Goal: Task Accomplishment & Management: Complete application form

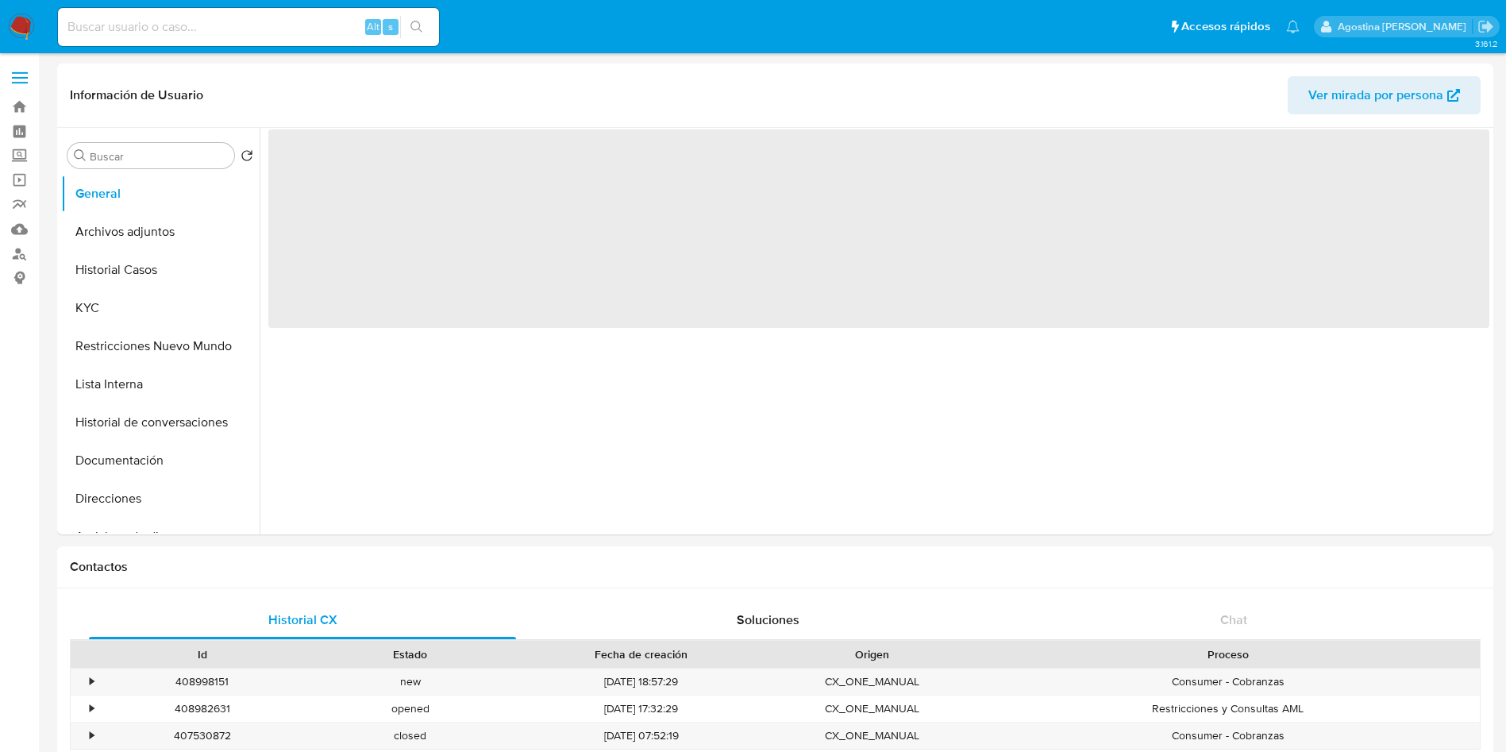
select select "10"
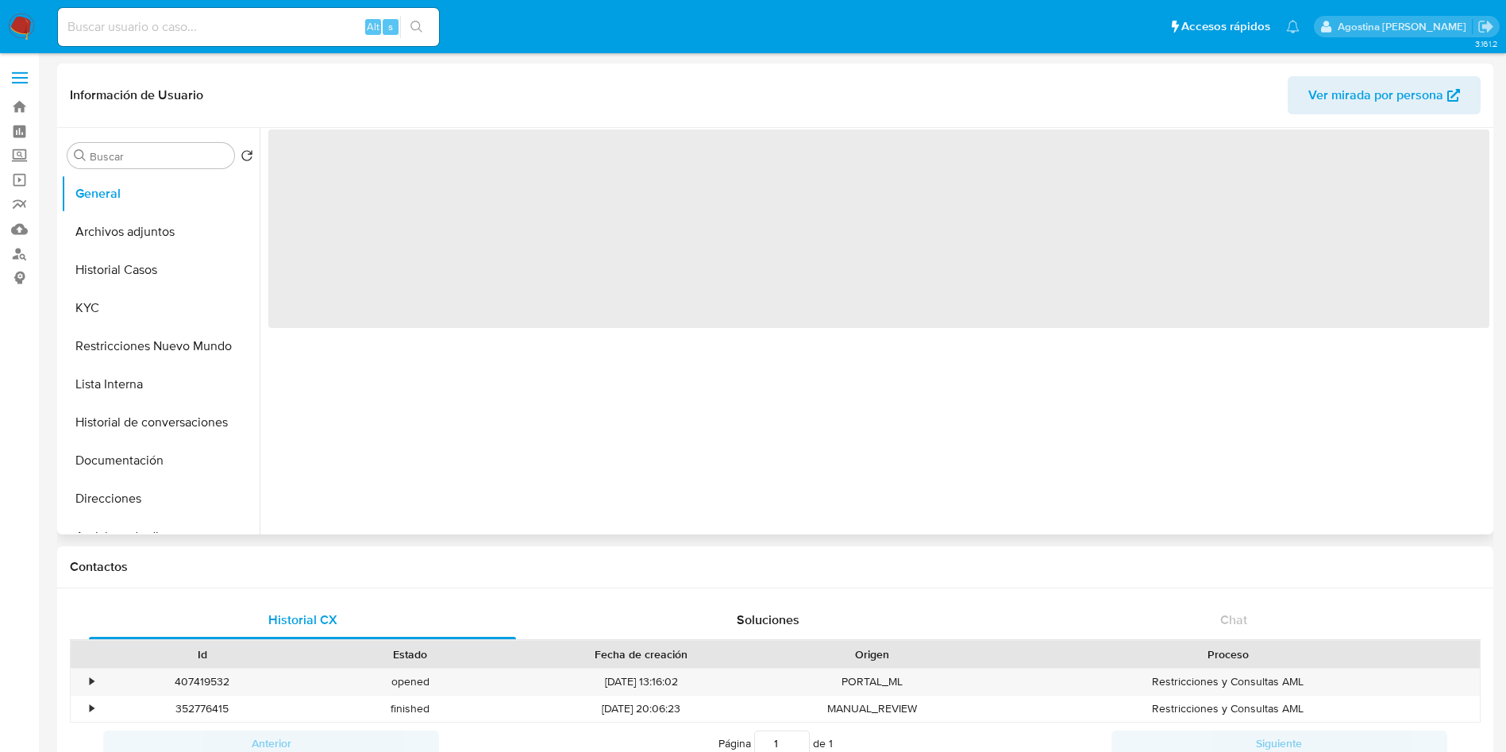
select select "10"
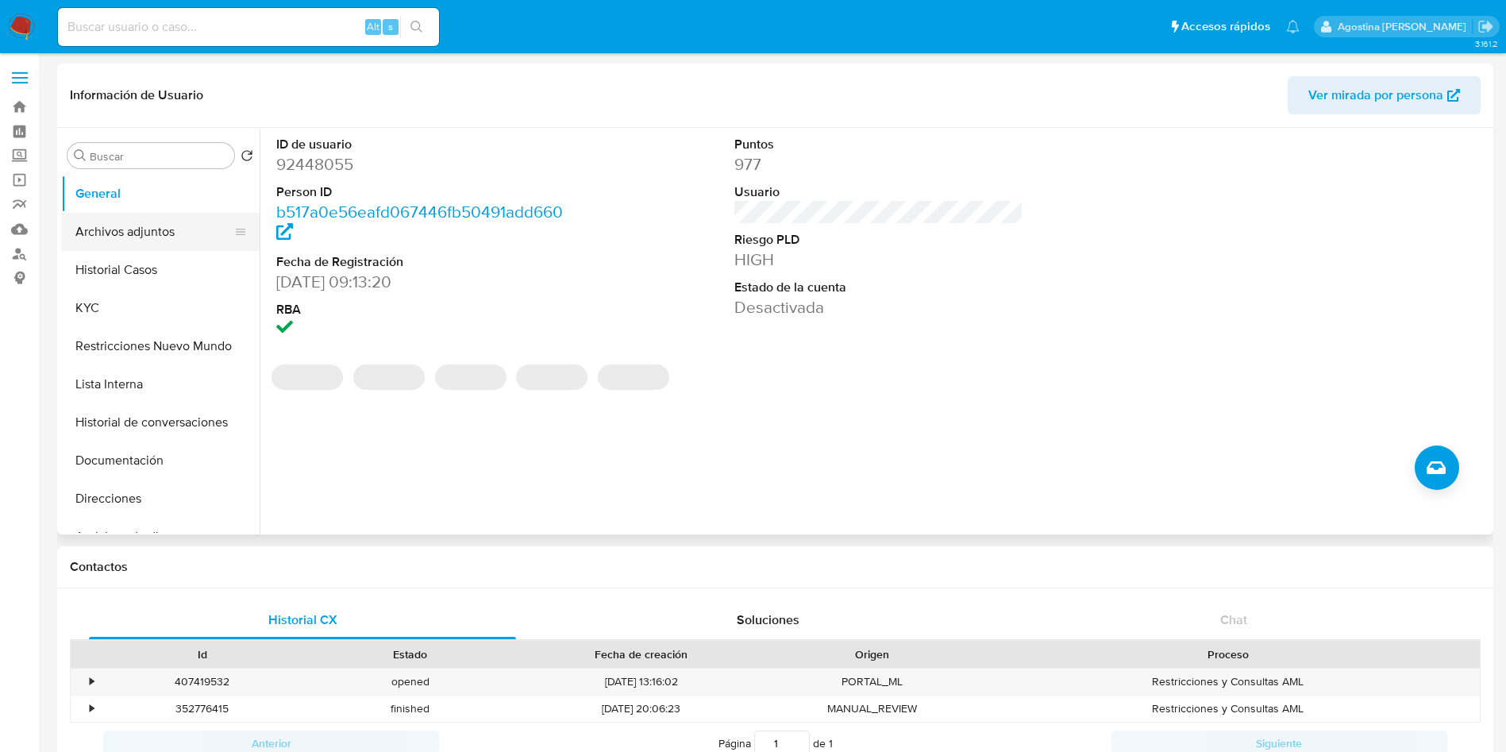
click at [196, 241] on button "Archivos adjuntos" at bounding box center [154, 232] width 186 height 38
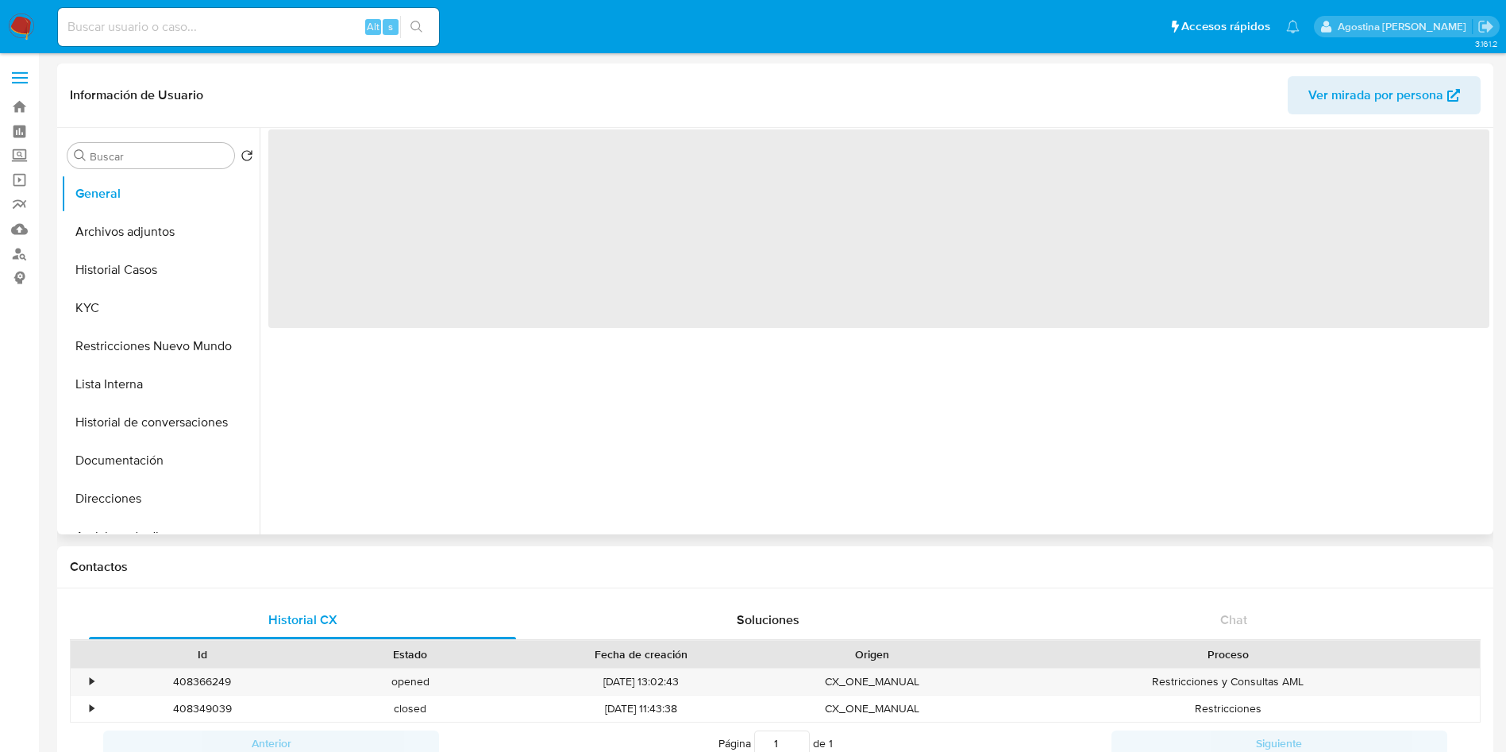
select select "10"
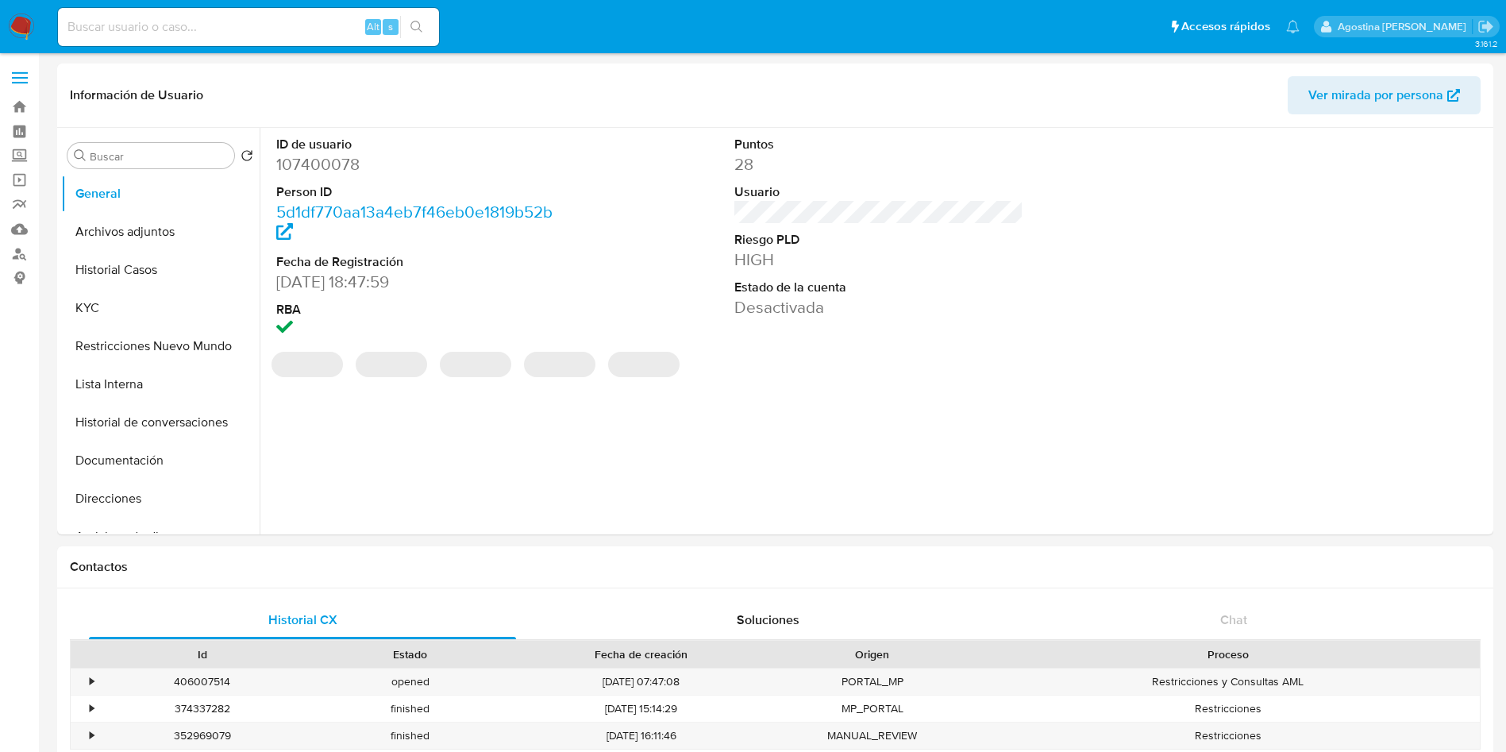
select select "10"
click at [175, 214] on button "Archivos adjuntos" at bounding box center [154, 232] width 186 height 38
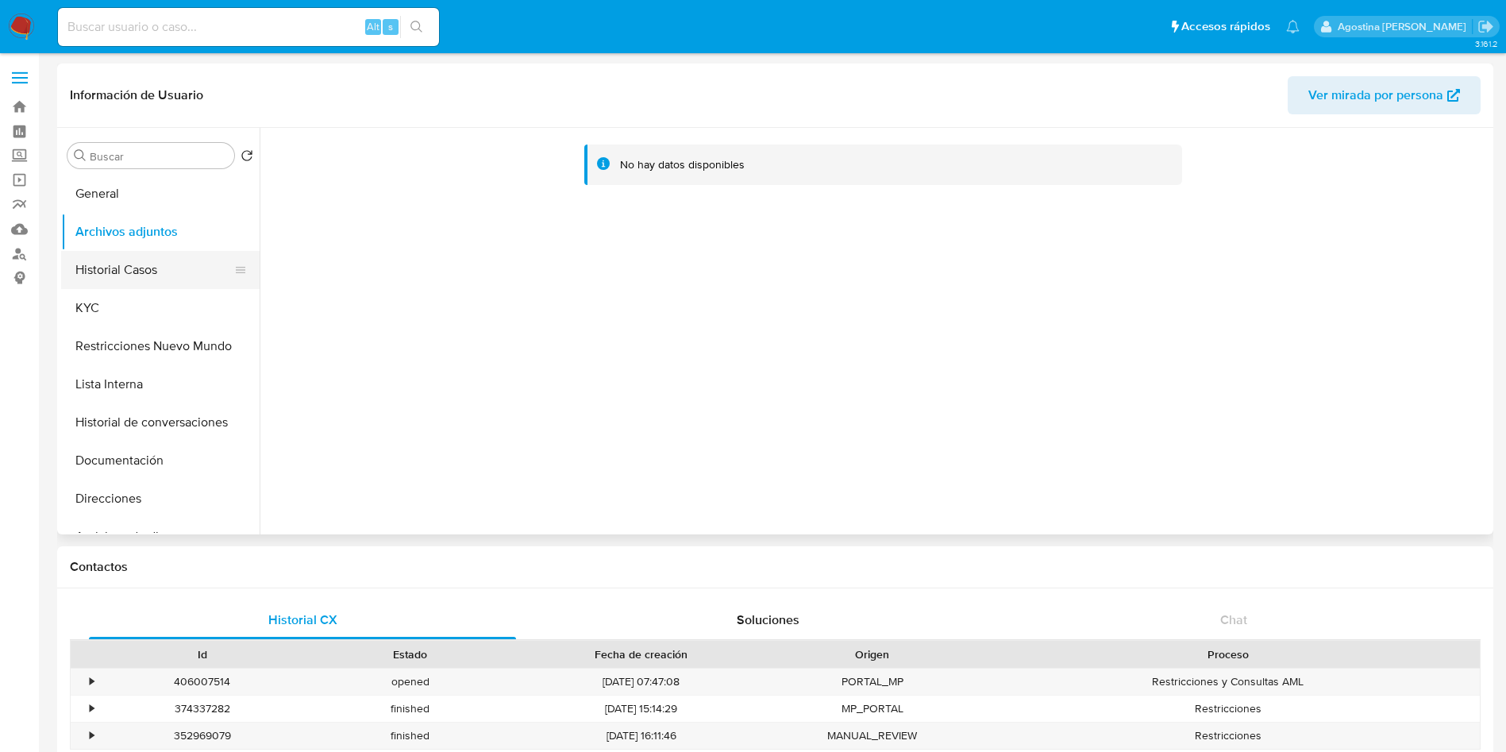
click at [160, 252] on button "Historial Casos" at bounding box center [154, 270] width 186 height 38
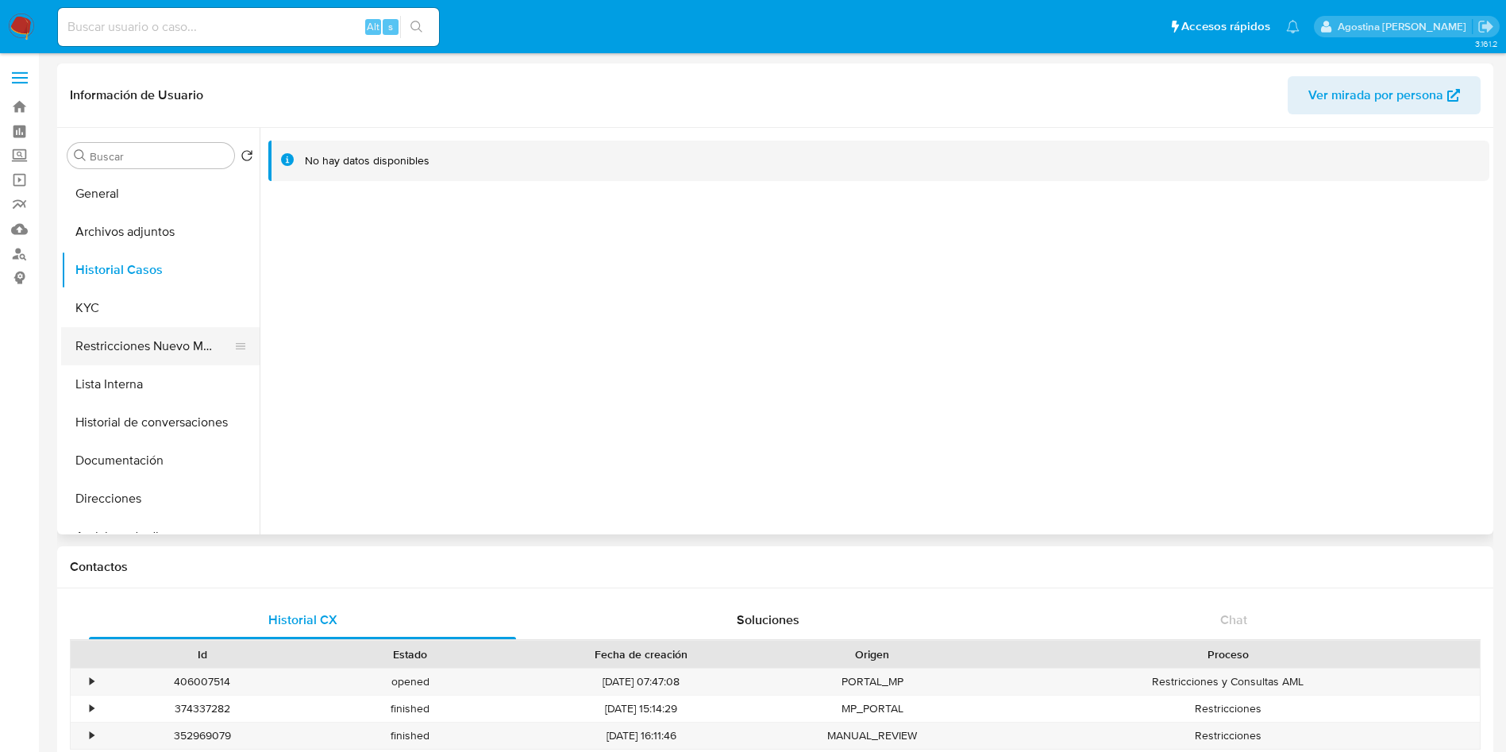
click at [180, 335] on button "Restricciones Nuevo Mundo" at bounding box center [154, 346] width 186 height 38
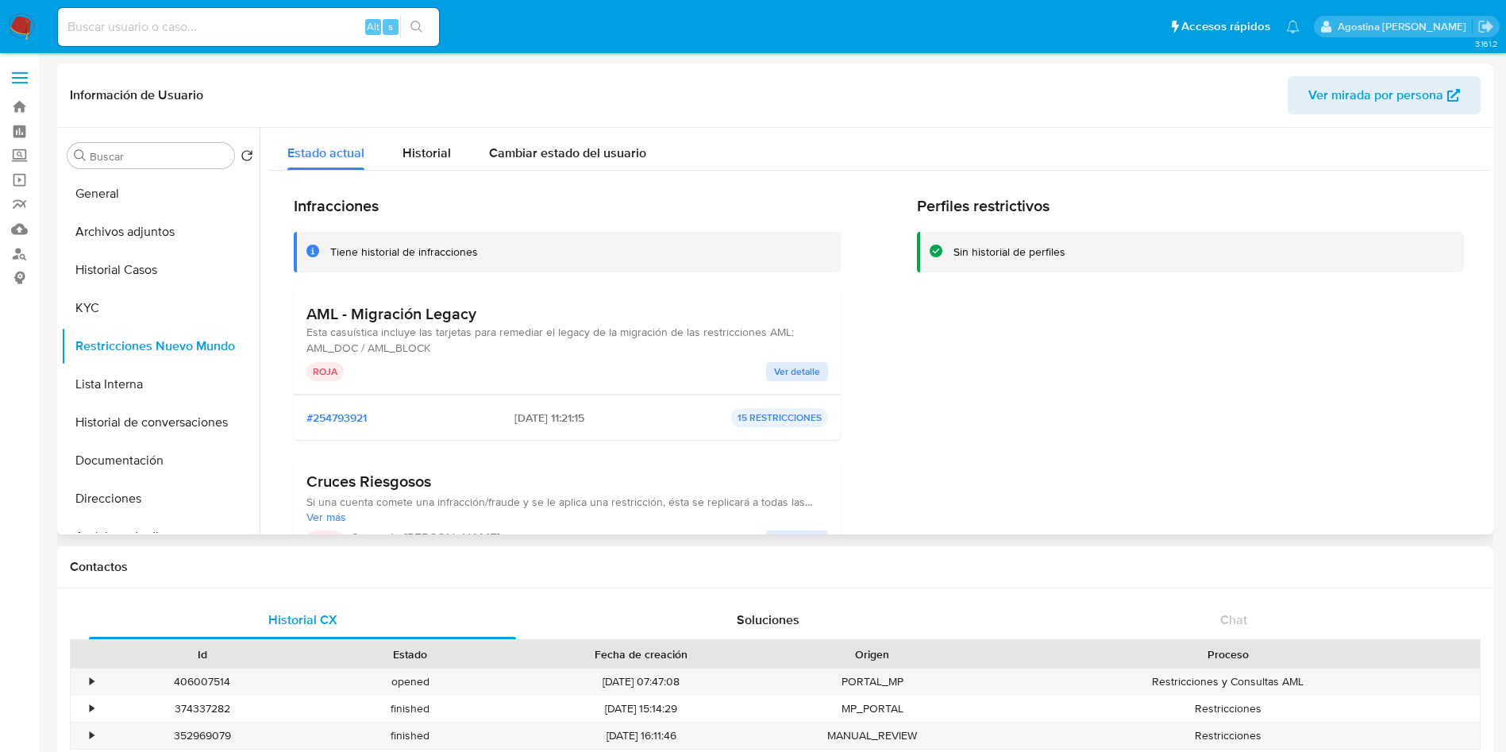
click at [807, 364] on span "Ver detalle" at bounding box center [797, 372] width 46 height 16
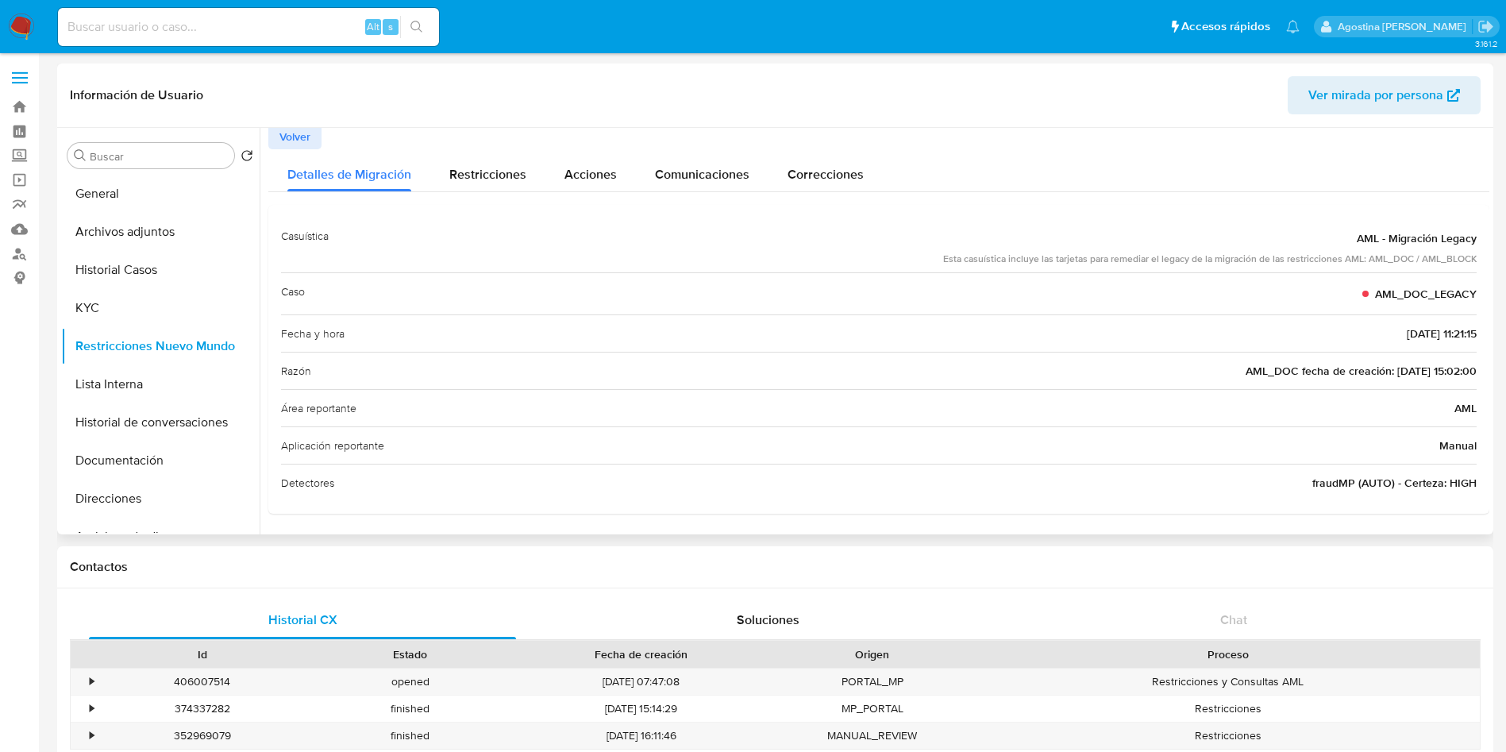
click at [302, 131] on span "Volver" at bounding box center [294, 136] width 31 height 22
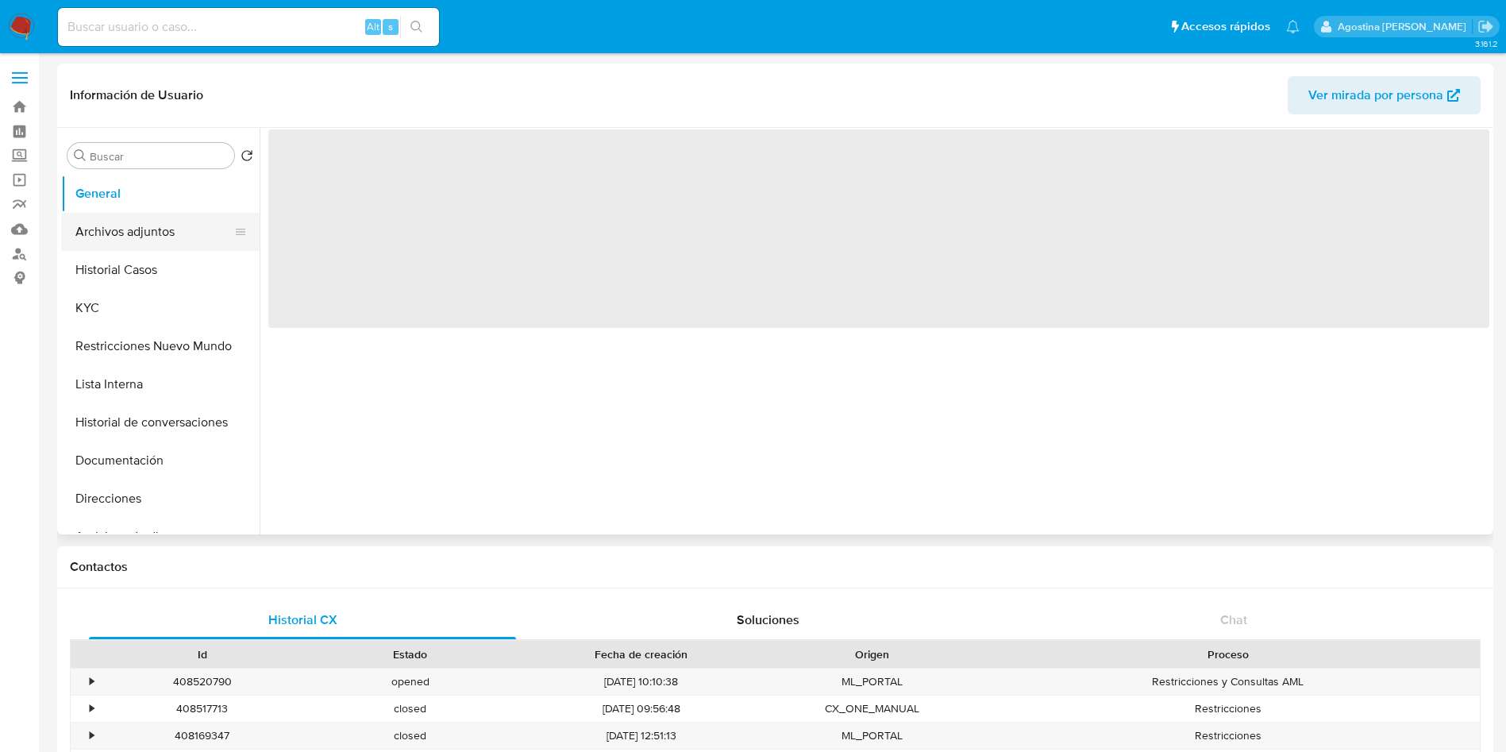
click at [149, 237] on button "Archivos adjuntos" at bounding box center [154, 232] width 186 height 38
select select "10"
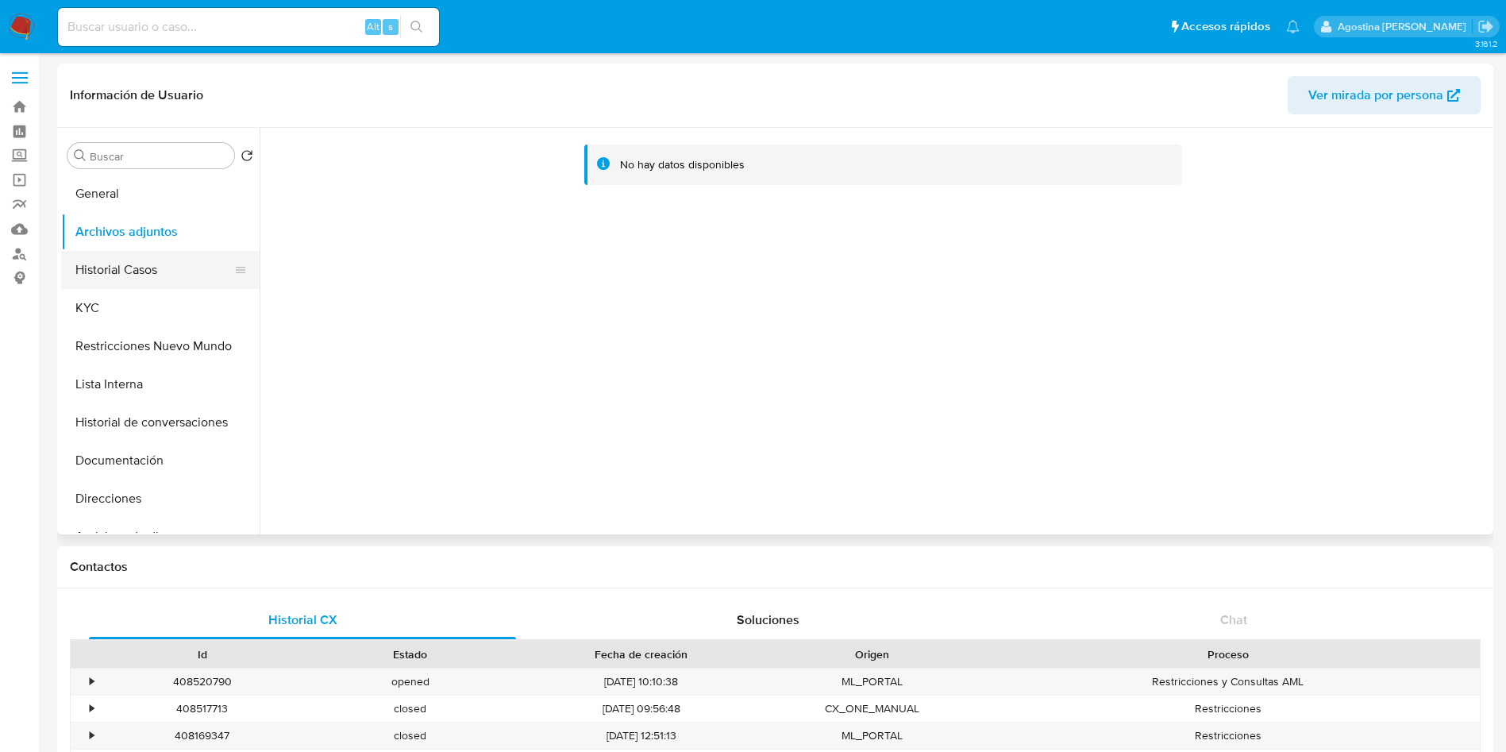
click at [175, 287] on button "Historial Casos" at bounding box center [154, 270] width 186 height 38
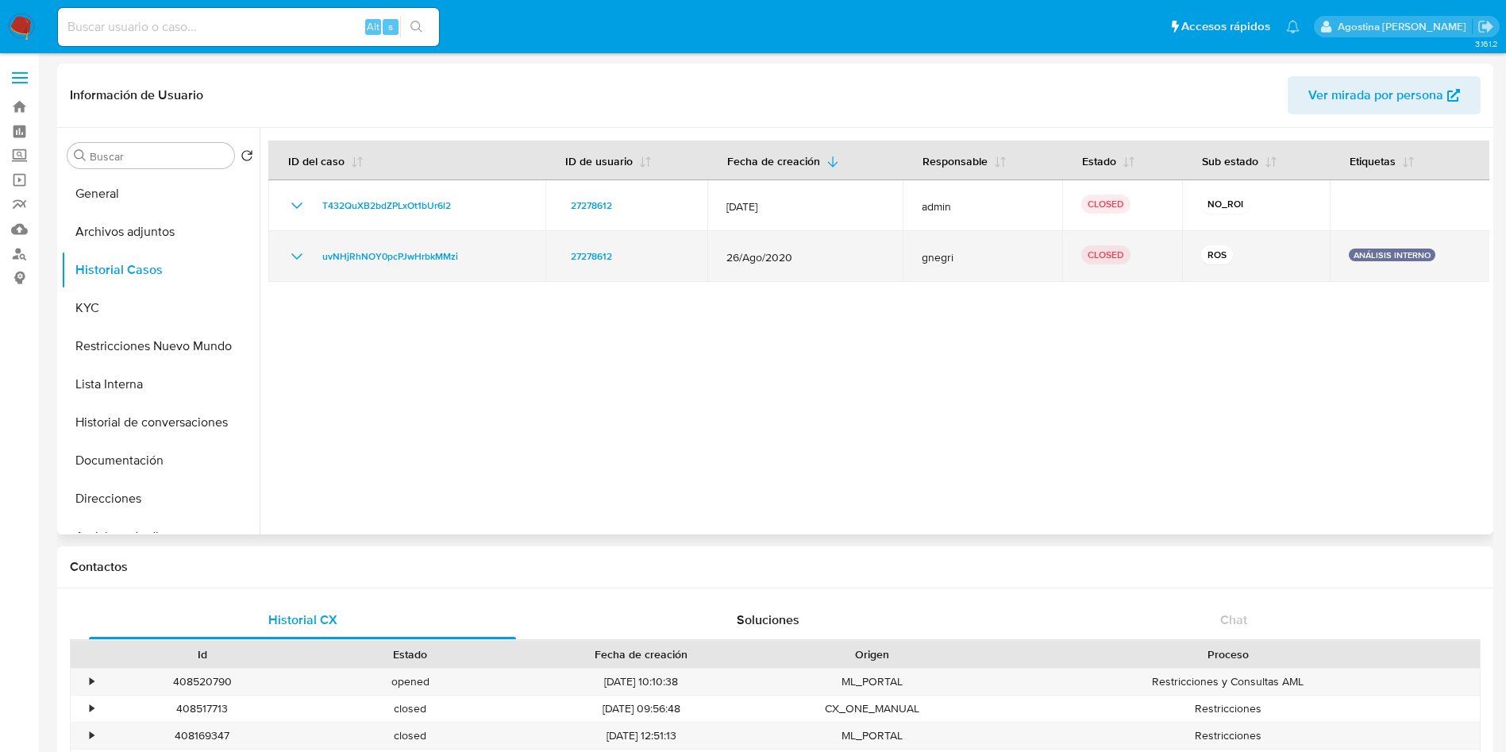
click at [306, 256] on div "uvNHjRhNOY0pcPJwHrbkMMzi" at bounding box center [406, 256] width 239 height 19
click at [299, 256] on icon "Mostrar/Ocultar" at bounding box center [296, 256] width 11 height 6
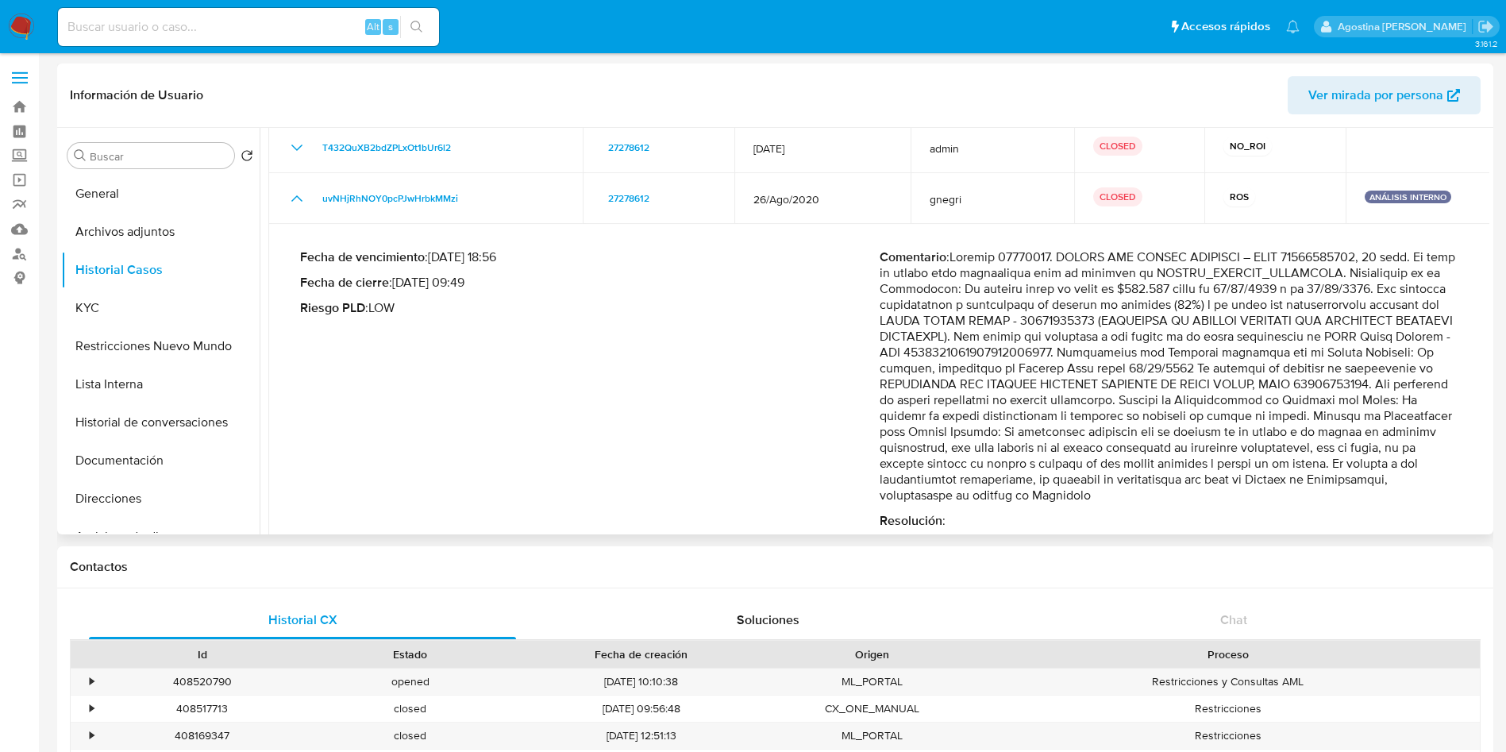
scroll to position [86, 0]
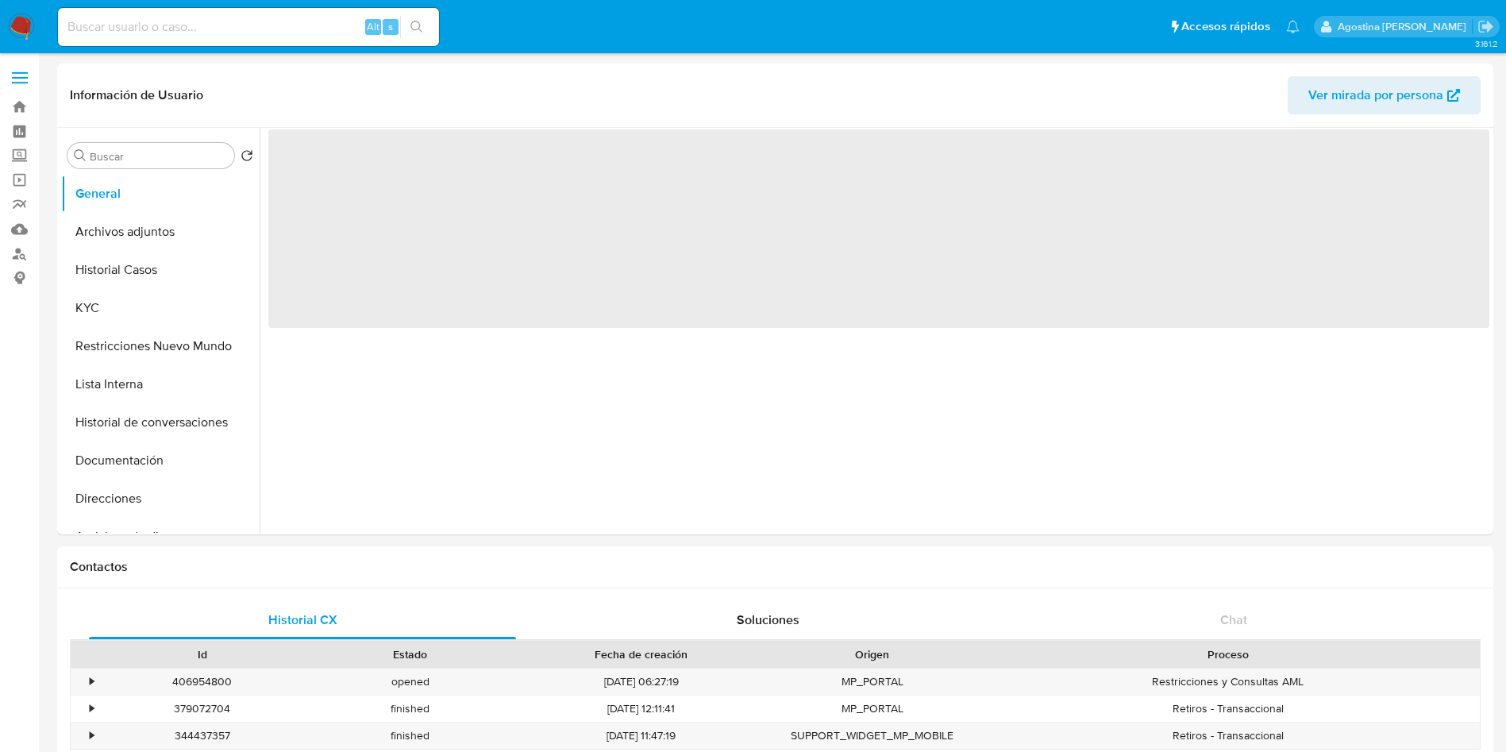
select select "10"
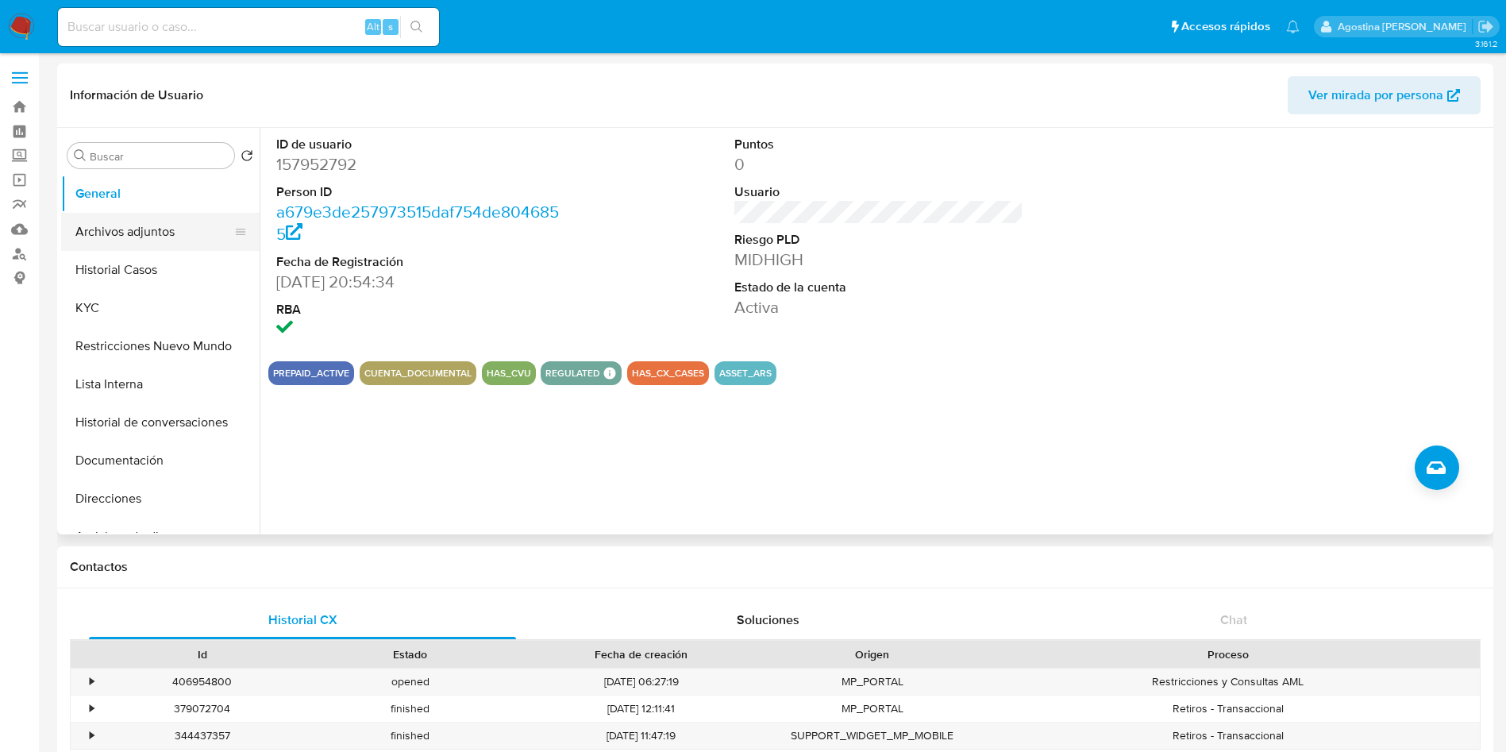
click at [171, 221] on button "Archivos adjuntos" at bounding box center [154, 232] width 186 height 38
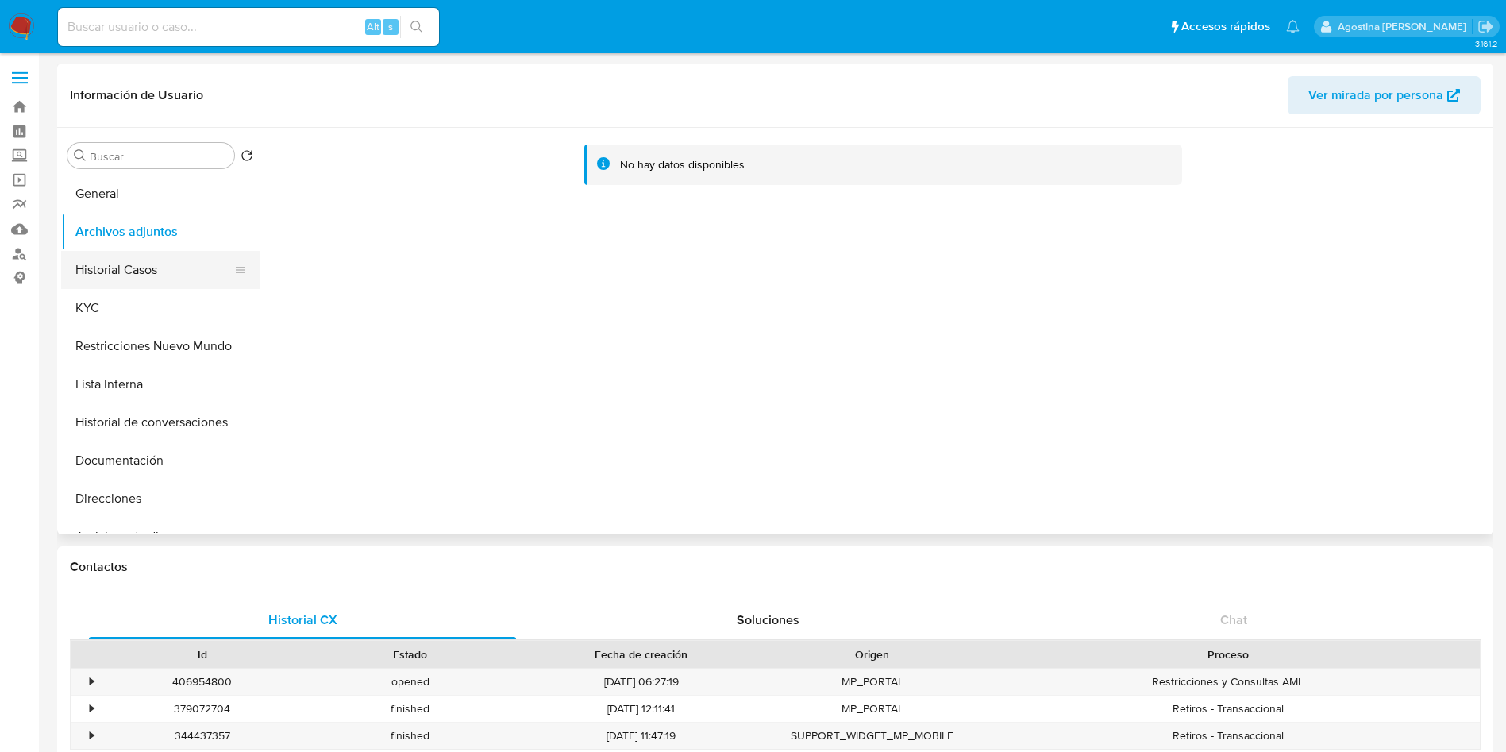
click at [177, 271] on button "Historial Casos" at bounding box center [154, 270] width 186 height 38
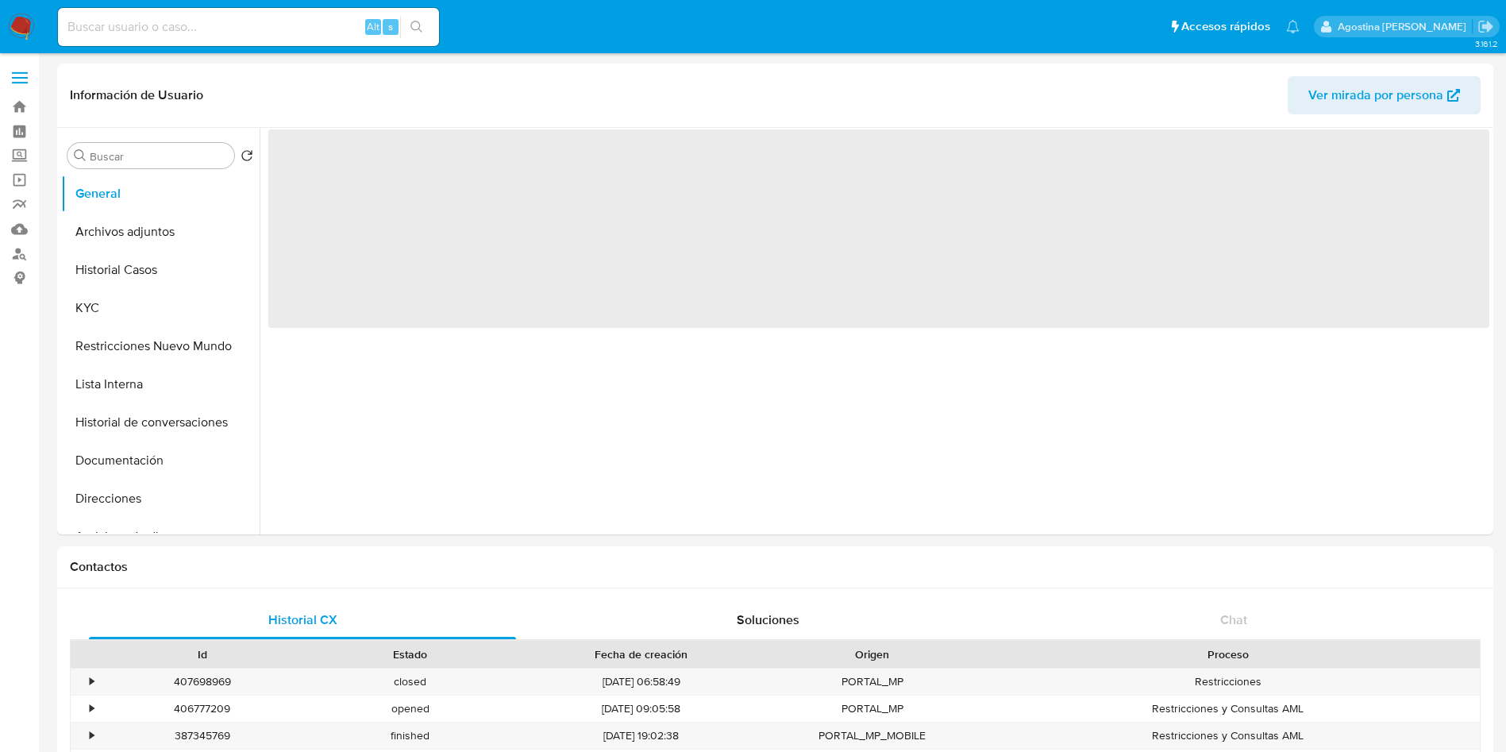
select select "10"
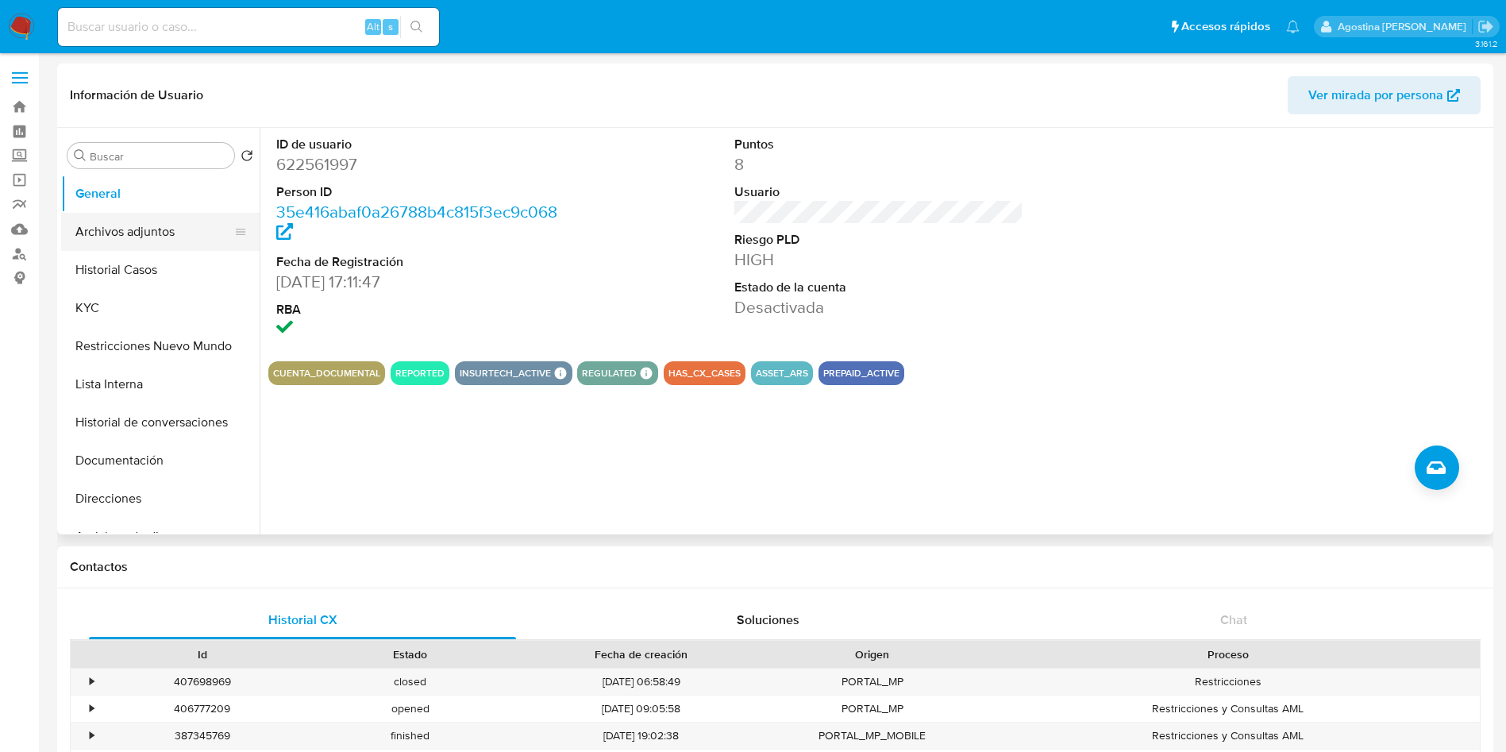
click at [125, 218] on button "Archivos adjuntos" at bounding box center [154, 232] width 186 height 38
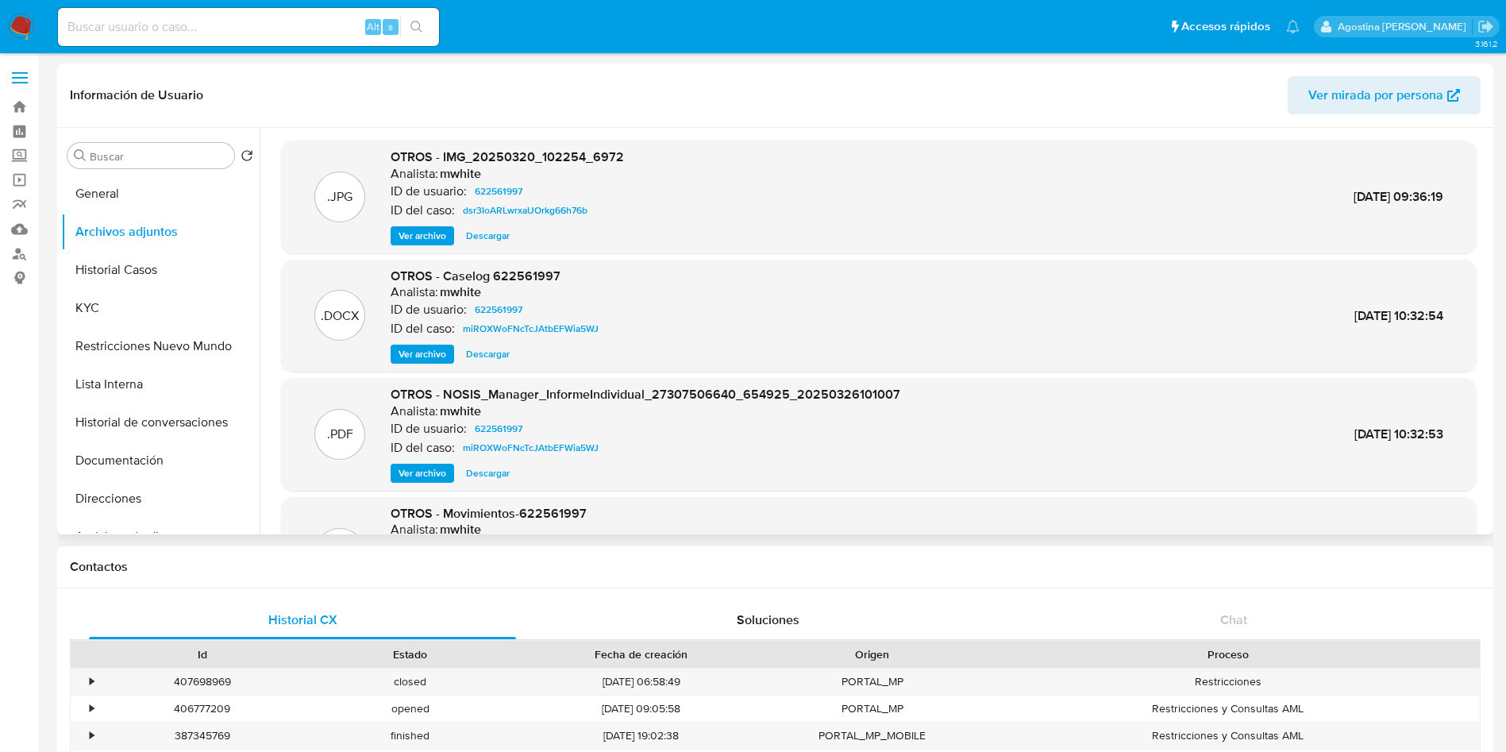
click at [404, 356] on span "Ver archivo" at bounding box center [423, 354] width 48 height 16
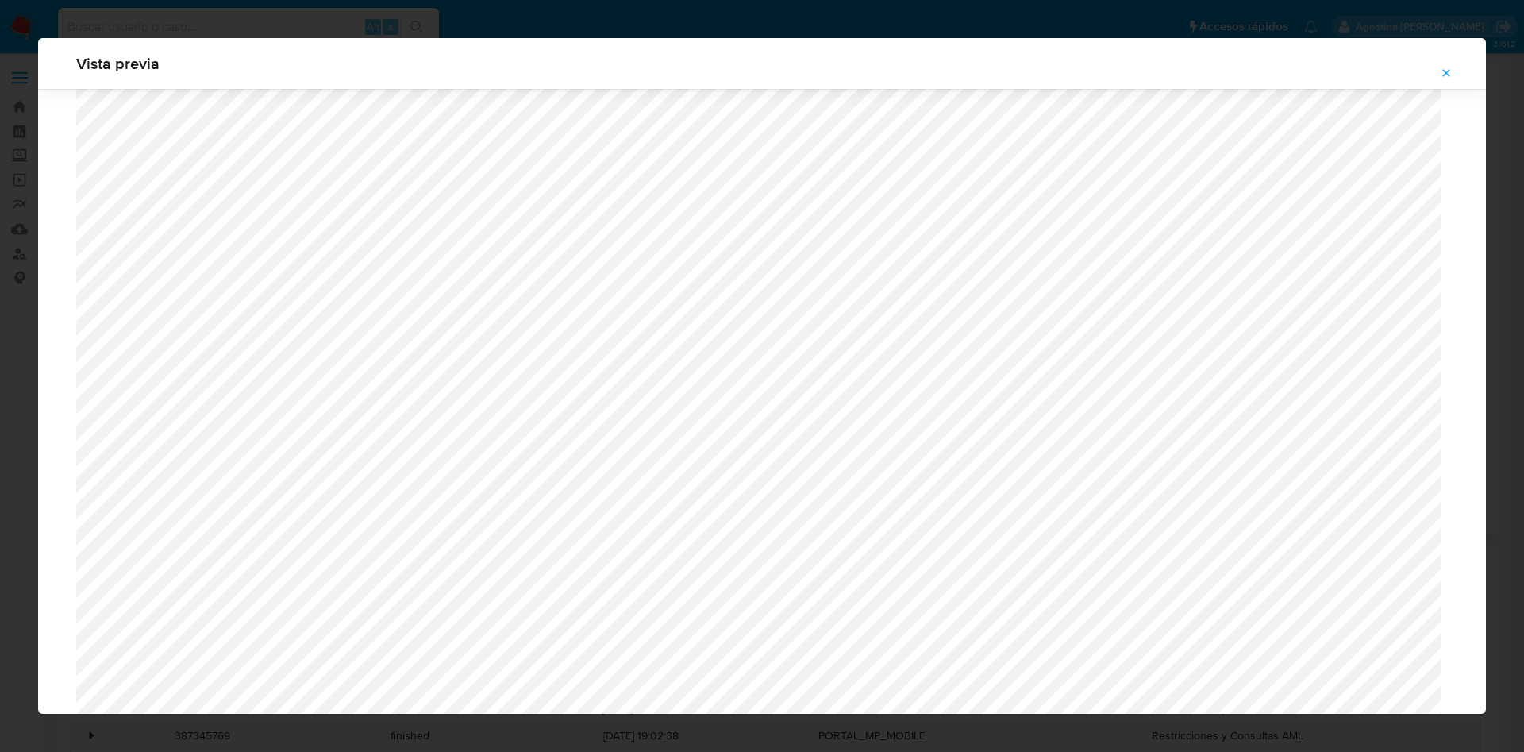
scroll to position [1040, 0]
click at [1443, 69] on icon "Attachment preview" at bounding box center [1446, 73] width 13 height 13
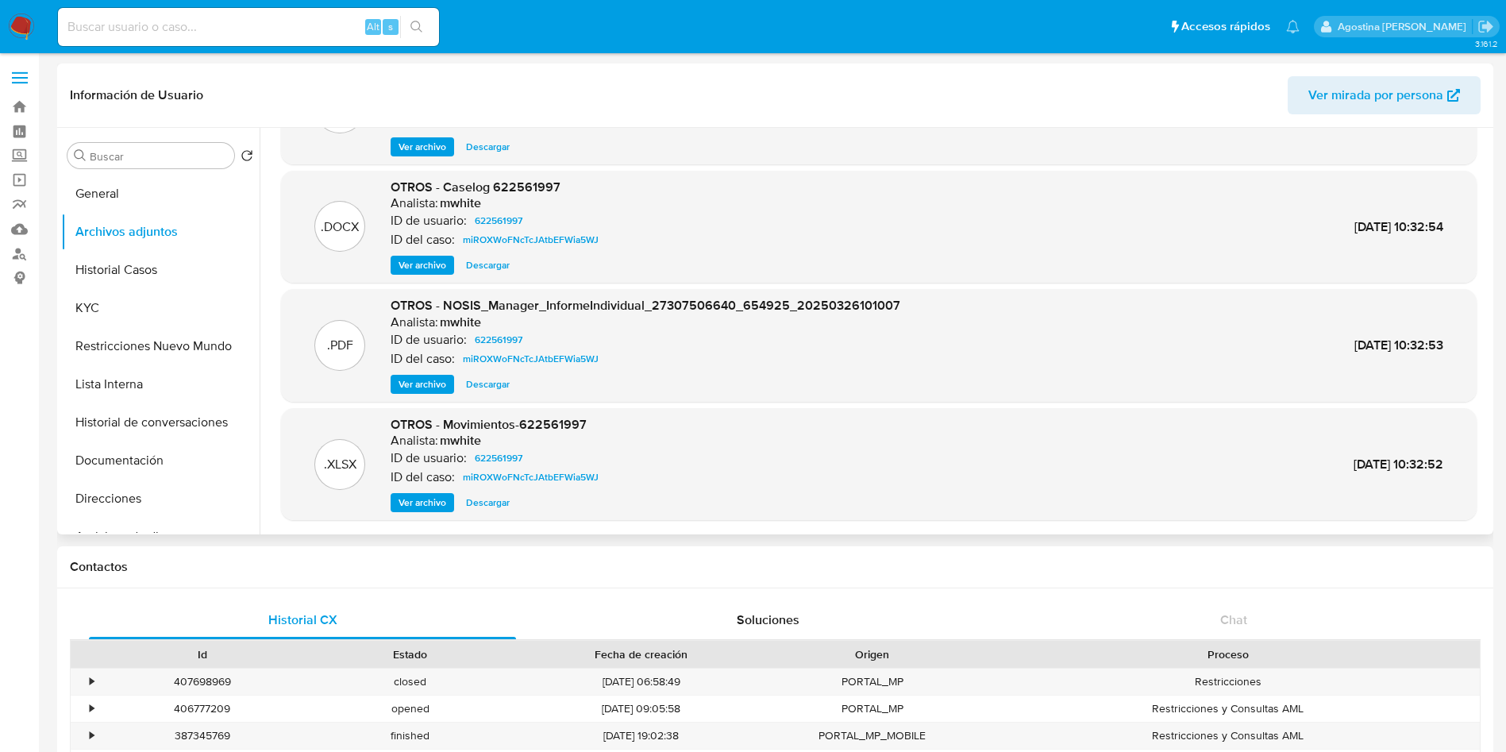
scroll to position [0, 0]
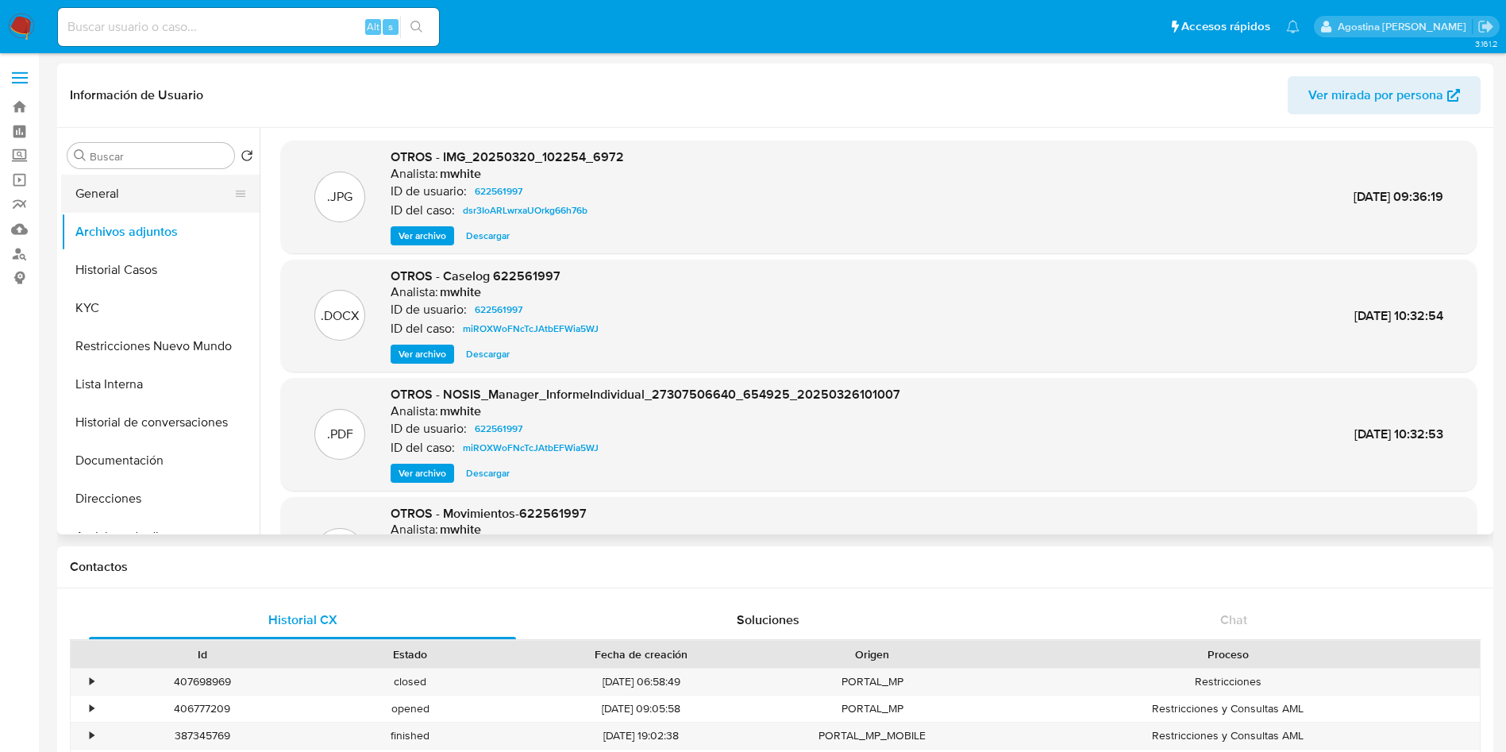
click at [185, 185] on button "General" at bounding box center [154, 194] width 186 height 38
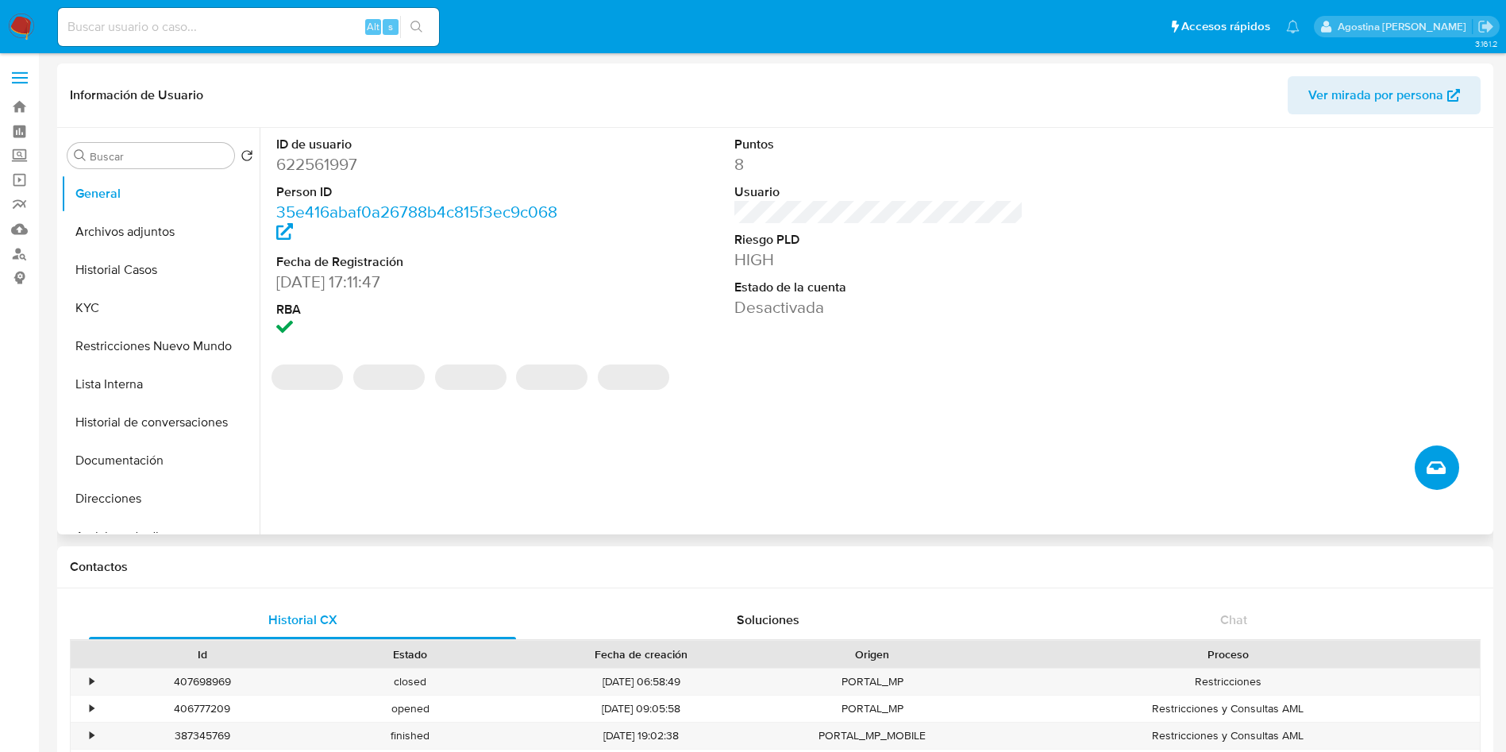
click at [1432, 445] on button "Crear caso manual" at bounding box center [1437, 467] width 44 height 44
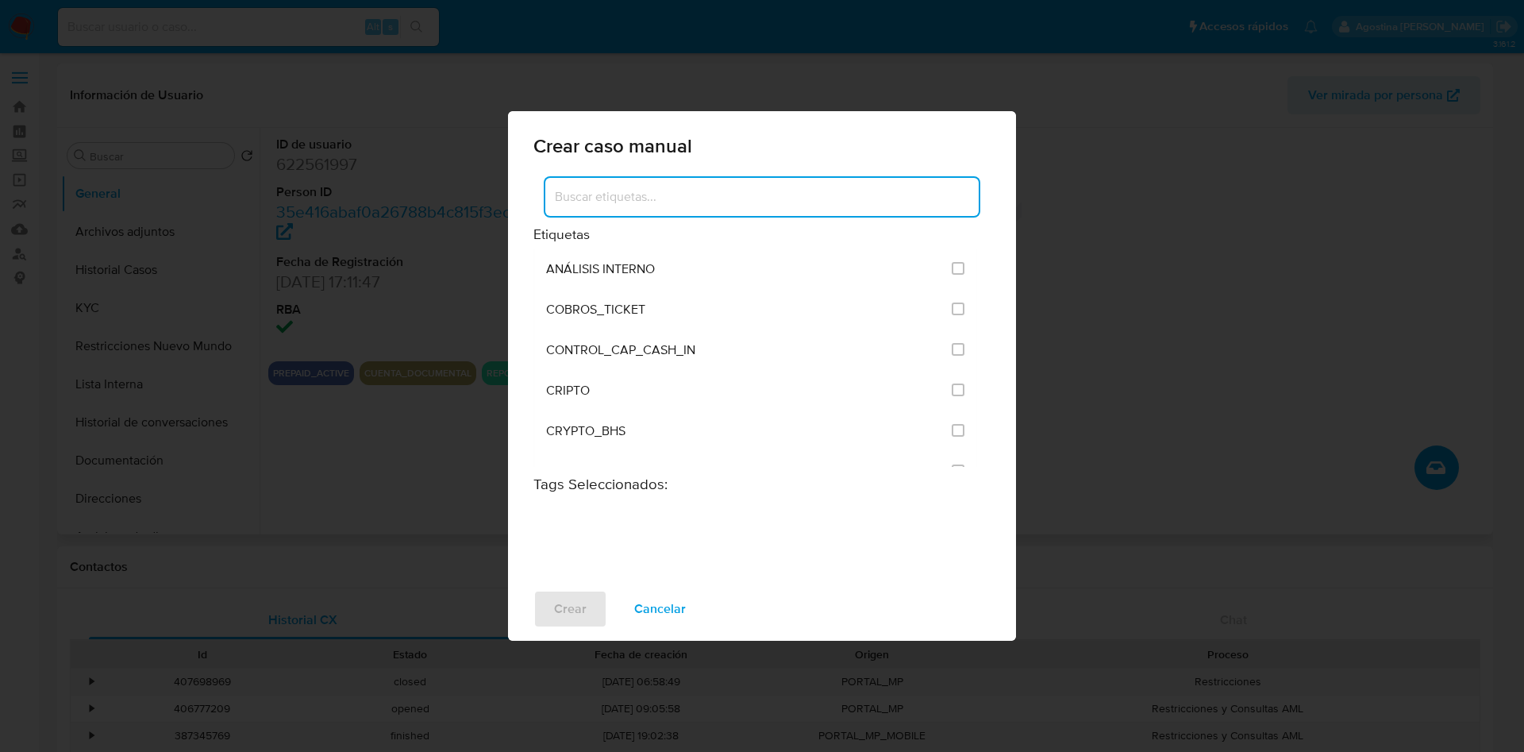
click at [774, 202] on input at bounding box center [761, 197] width 433 height 21
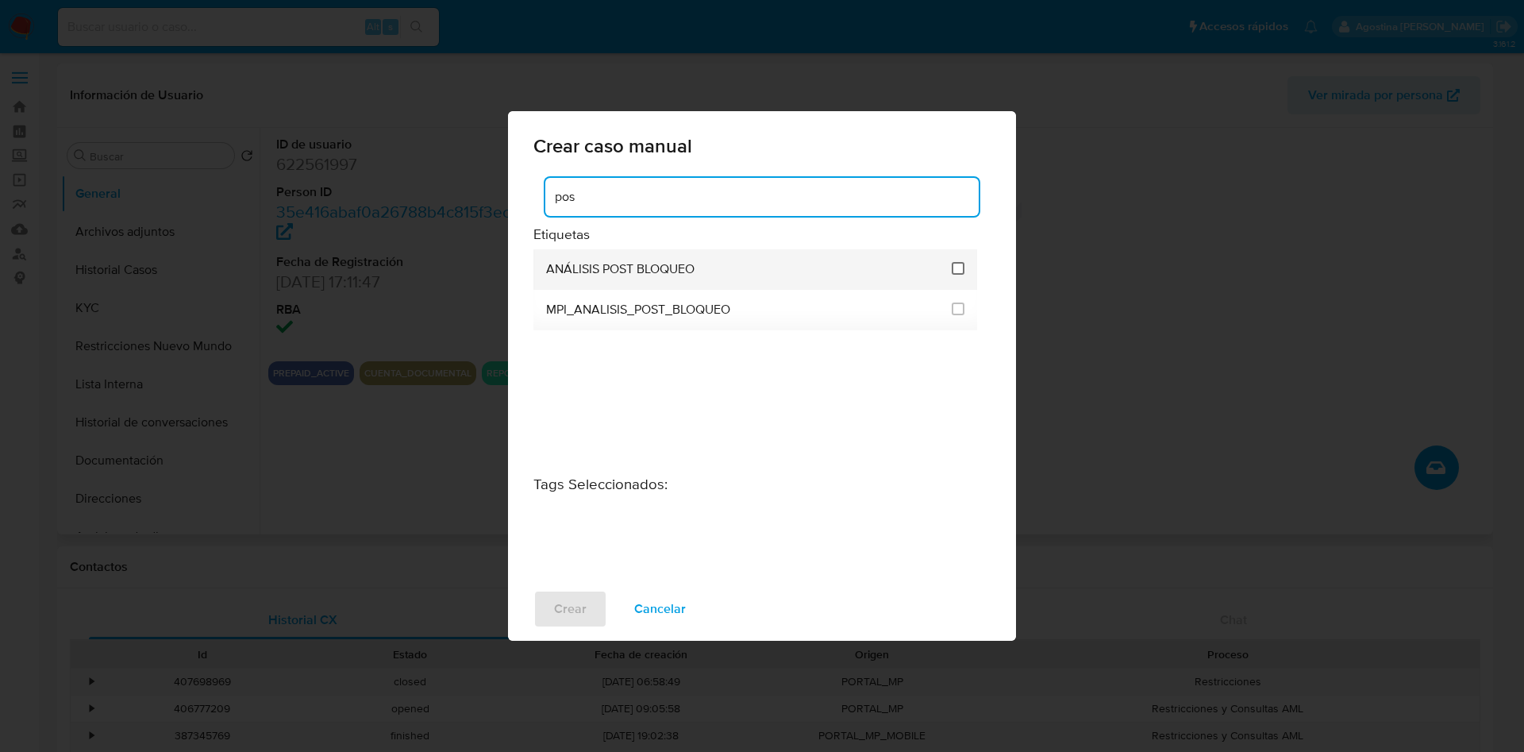
type input "pos"
click at [961, 266] on input "3249" at bounding box center [958, 268] width 13 height 13
checkbox input "true"
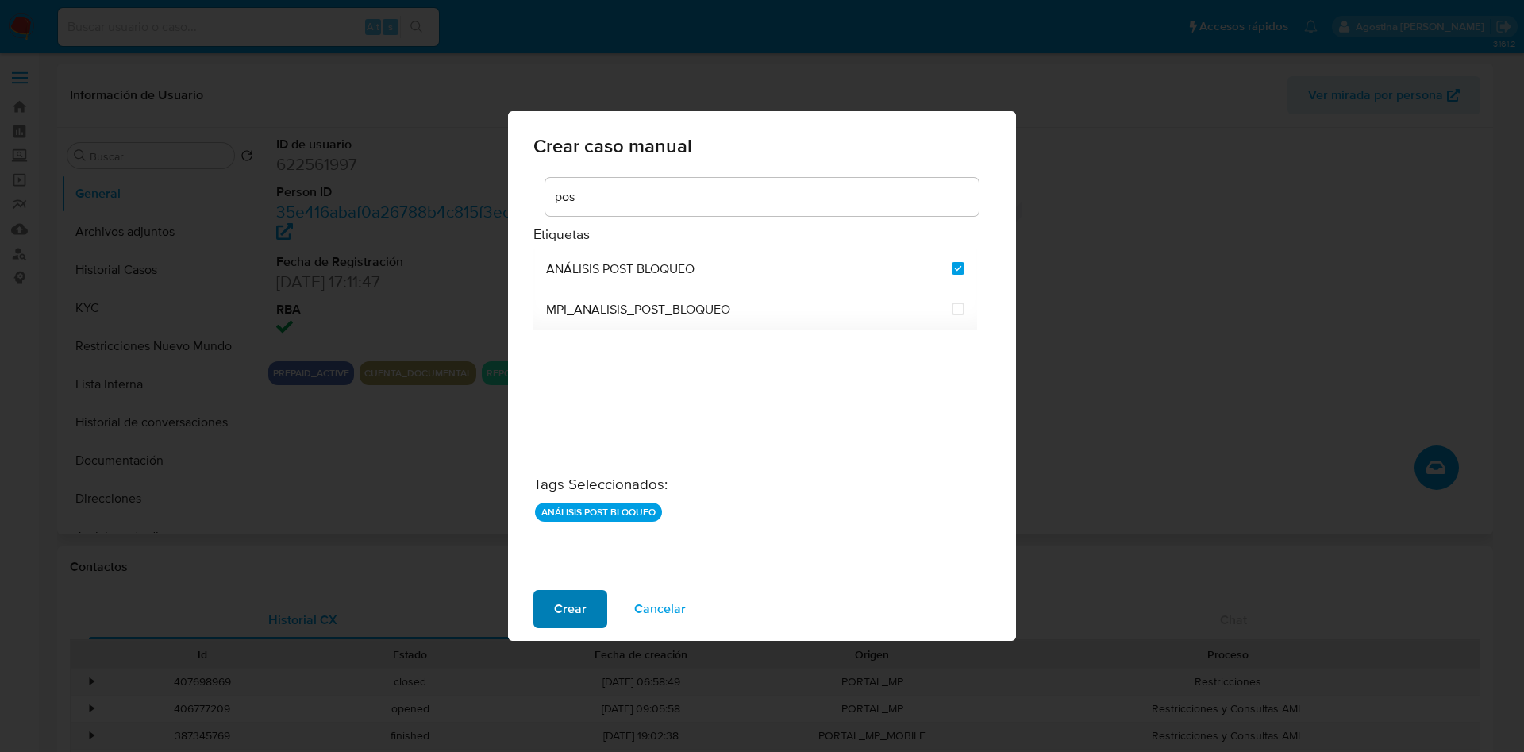
click at [574, 612] on span "Crear" at bounding box center [570, 608] width 33 height 35
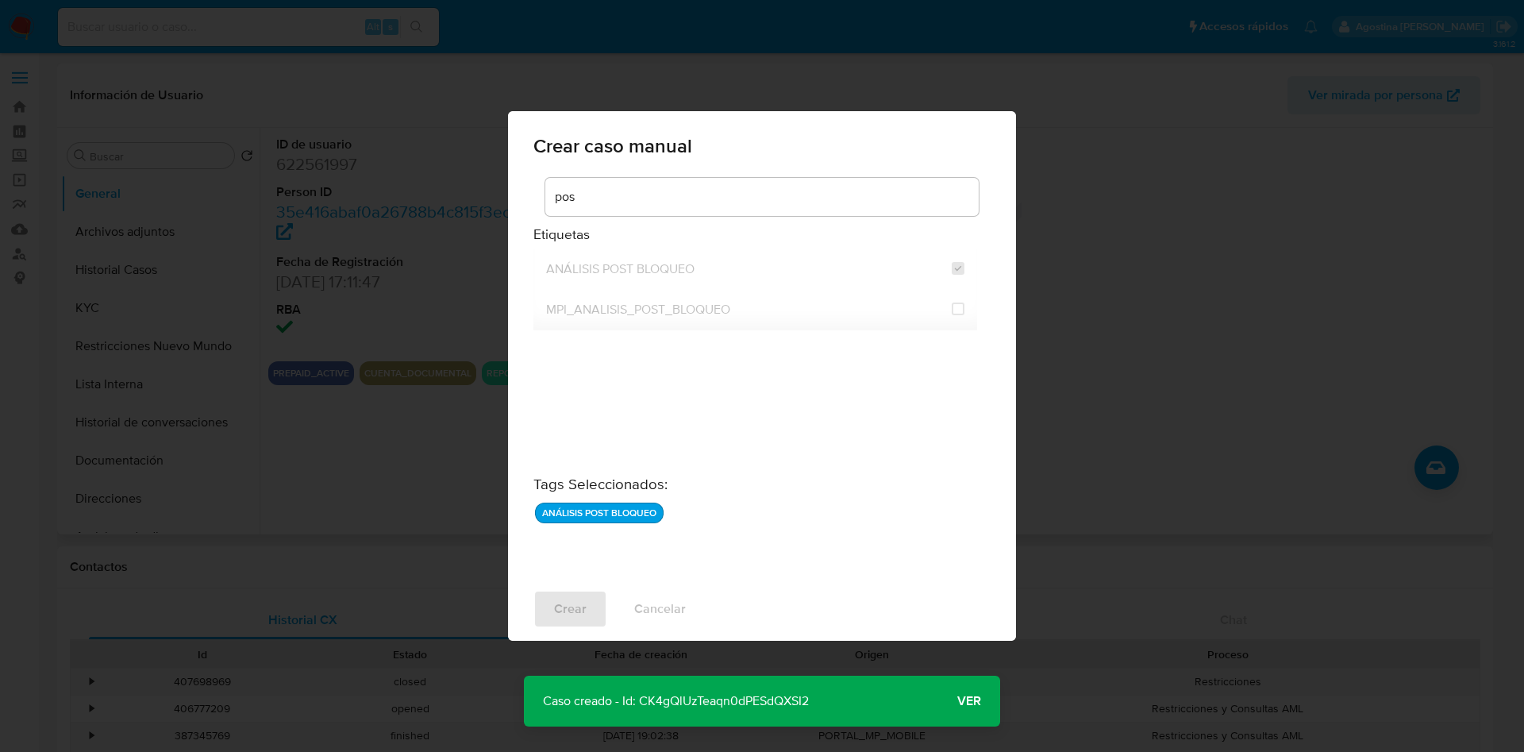
click at [701, 693] on p "Caso creado - Id: CK4gQlUzTeaqn0dPESdQXSI2" at bounding box center [676, 701] width 304 height 51
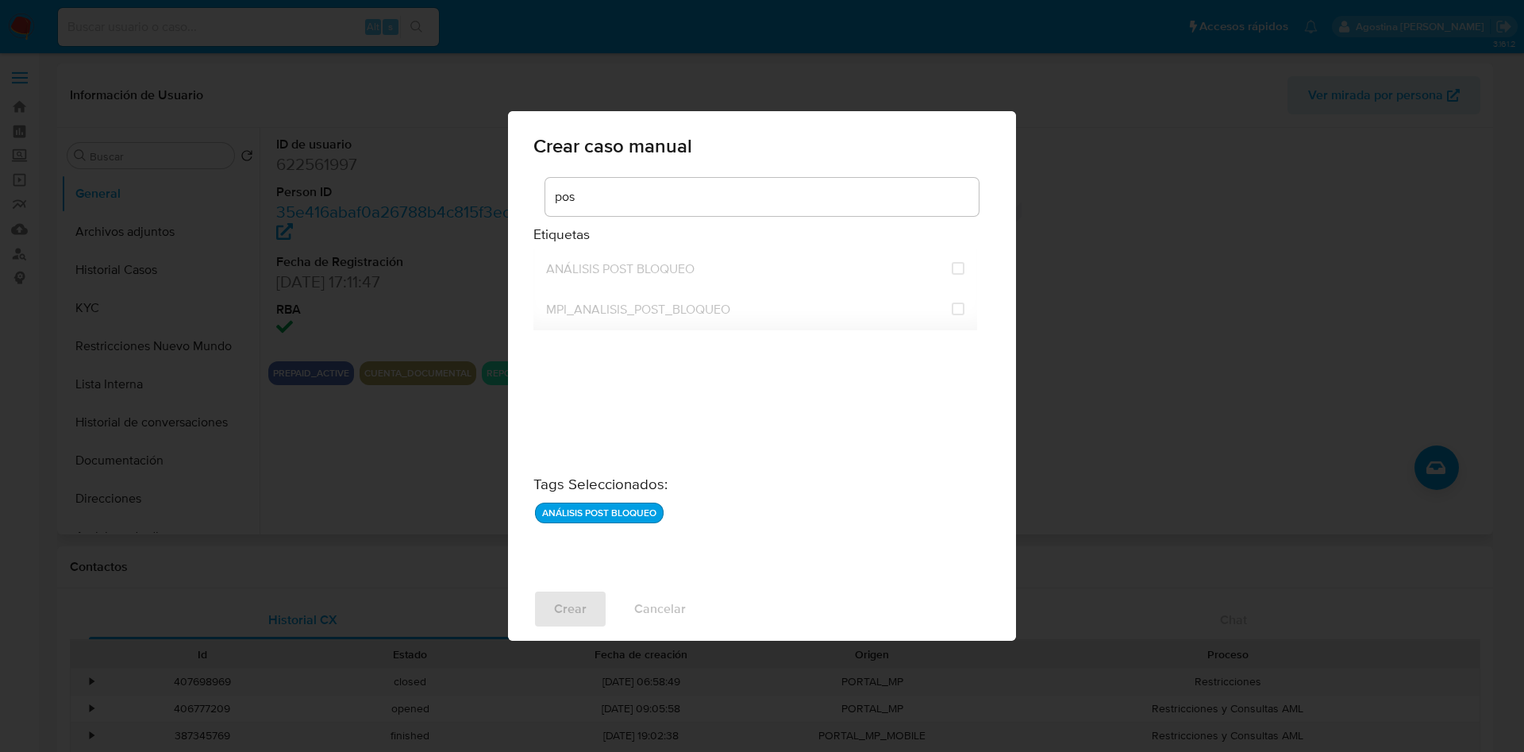
checkbox input "false"
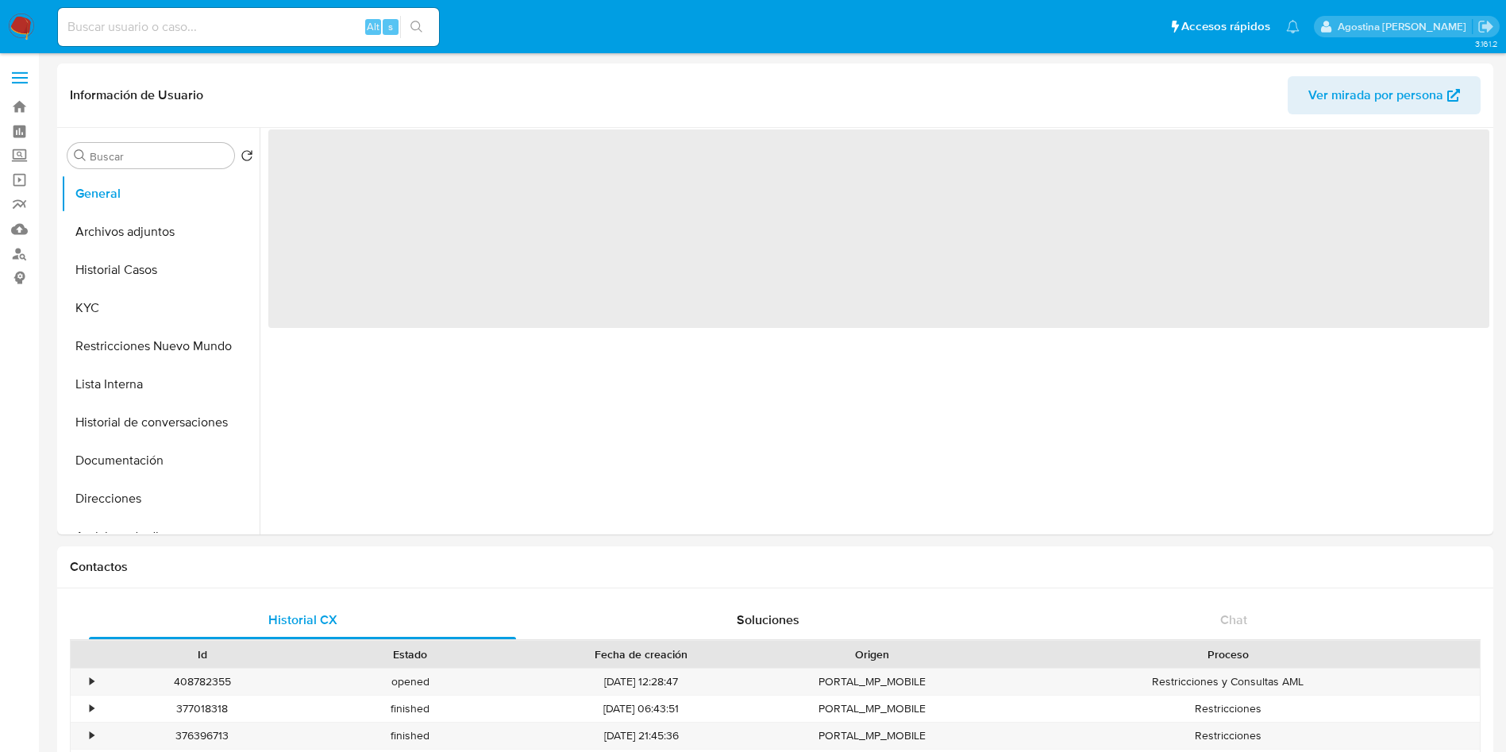
select select "10"
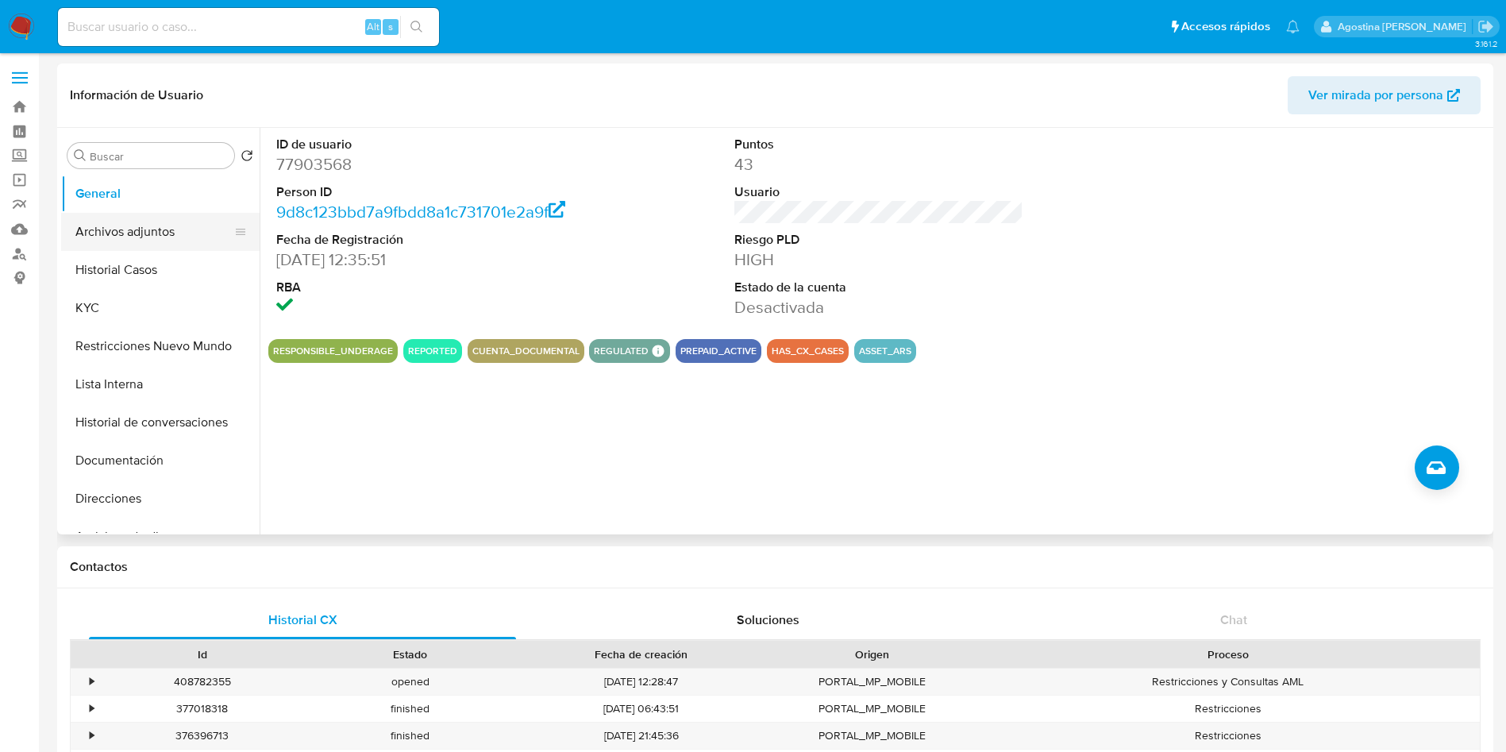
click at [186, 226] on button "Archivos adjuntos" at bounding box center [154, 232] width 186 height 38
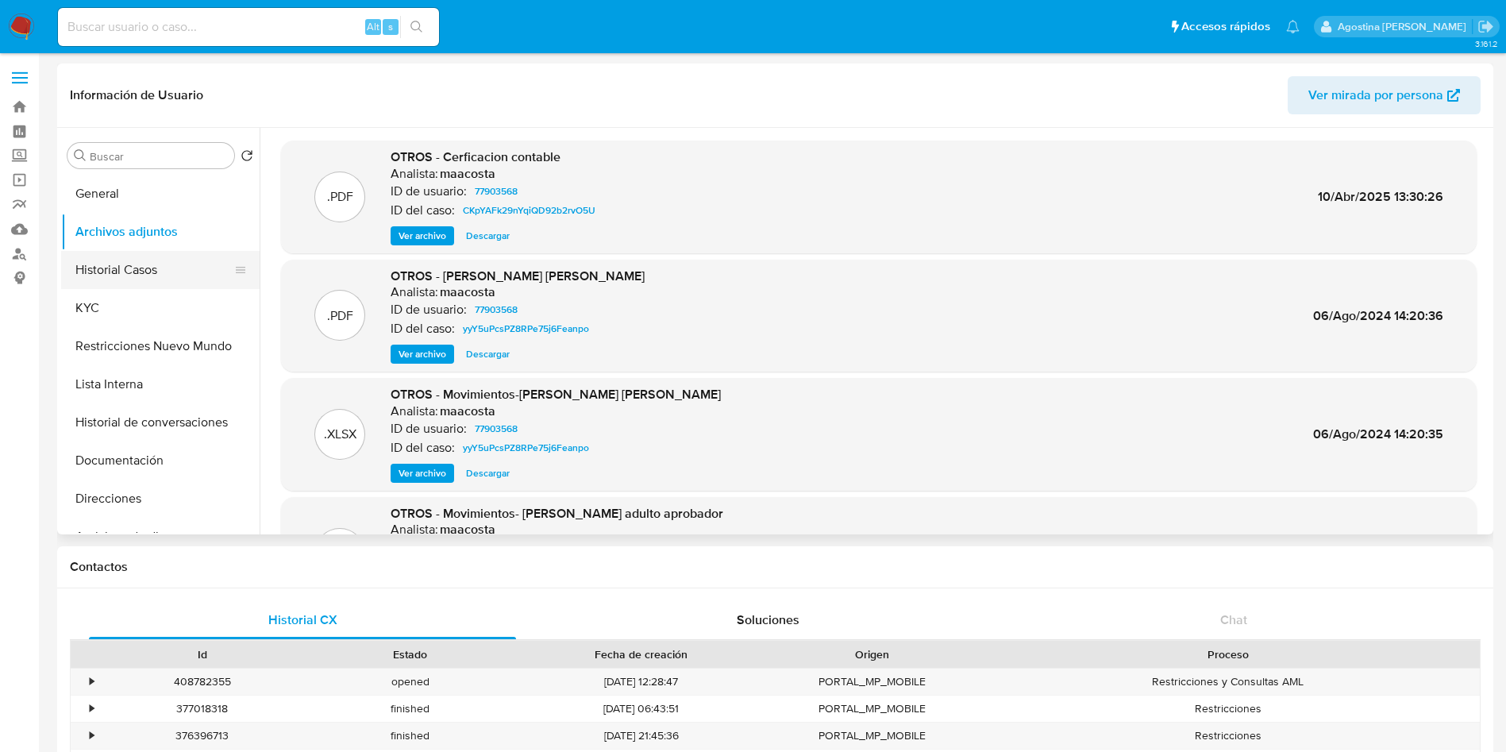
click at [153, 260] on button "Historial Casos" at bounding box center [154, 270] width 186 height 38
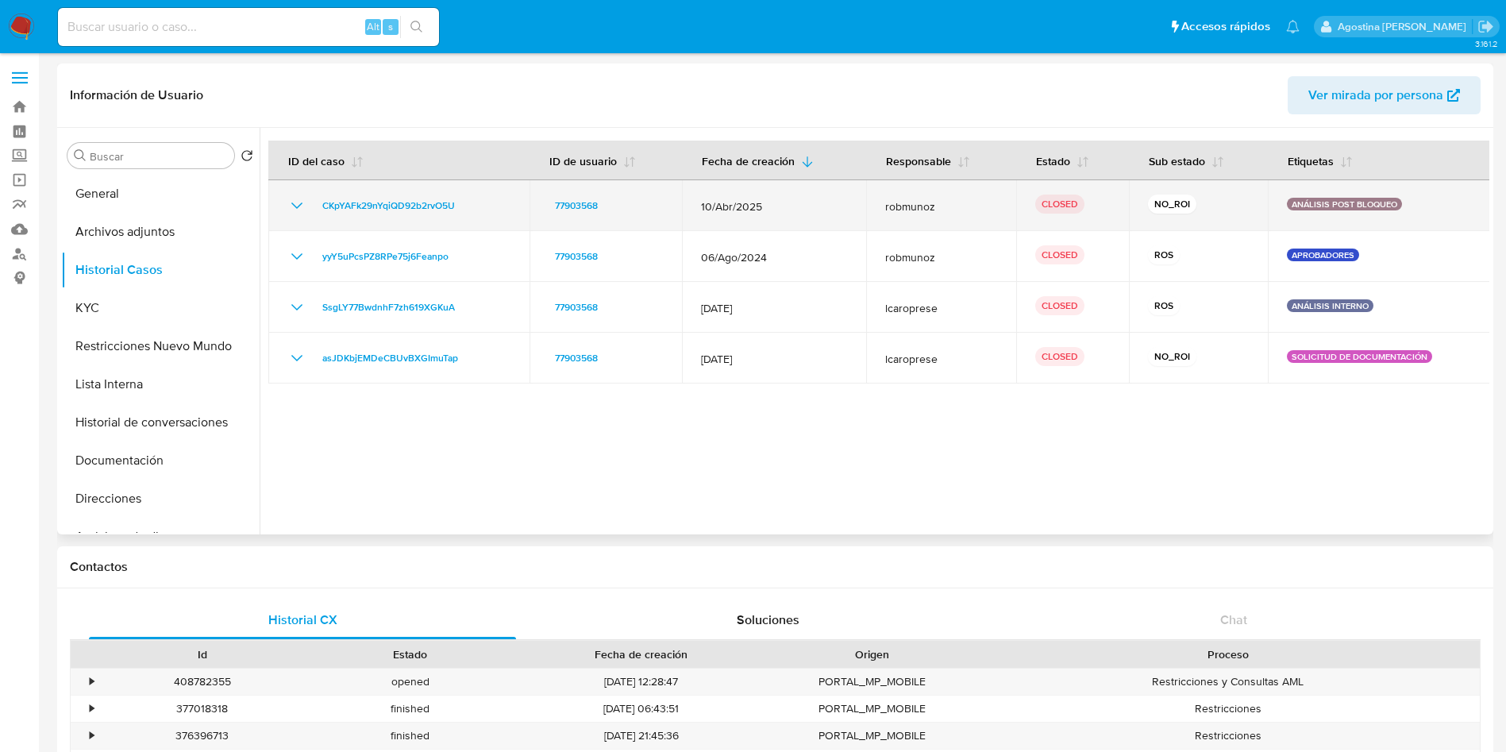
click at [291, 206] on icon "Mostrar/Ocultar" at bounding box center [296, 205] width 19 height 19
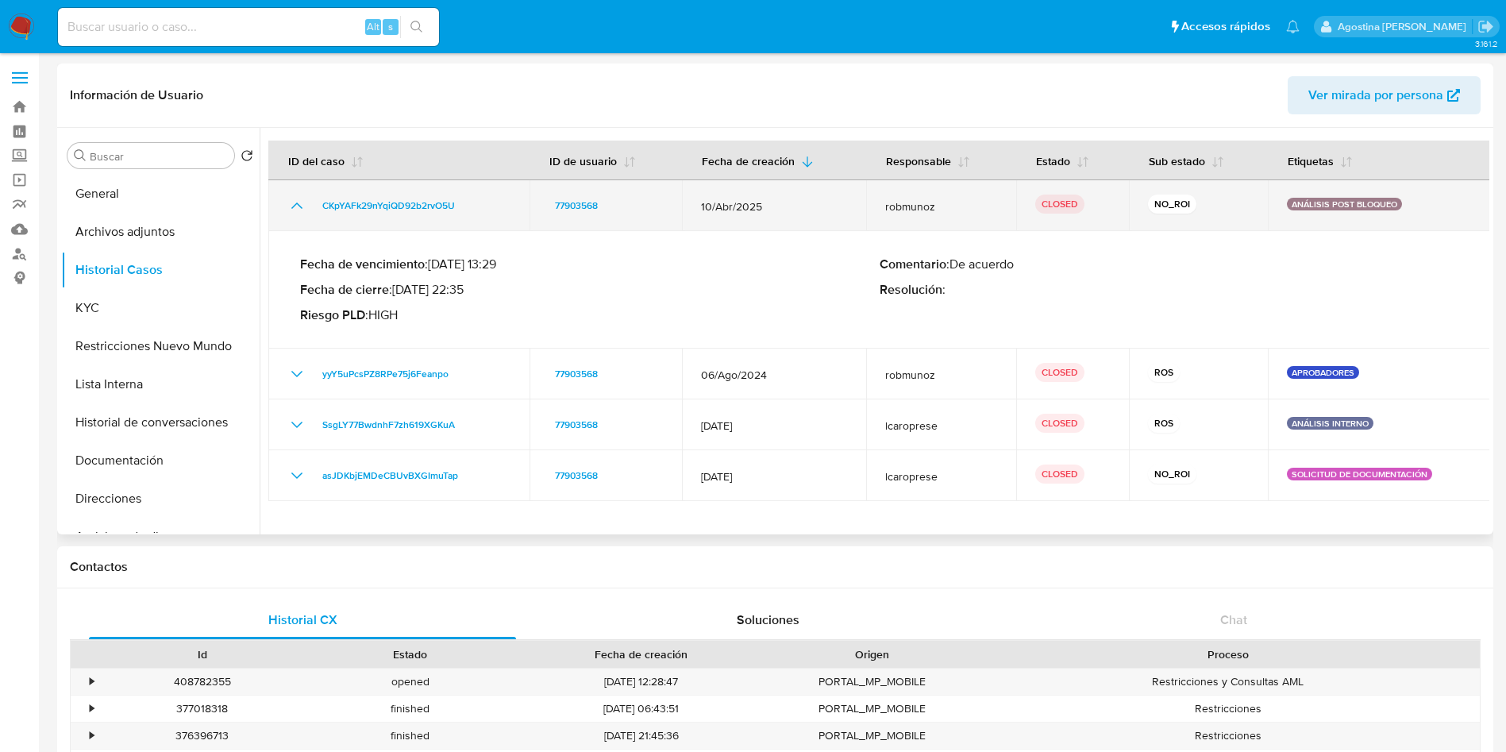
click at [291, 206] on icon "Mostrar/Ocultar" at bounding box center [296, 205] width 19 height 19
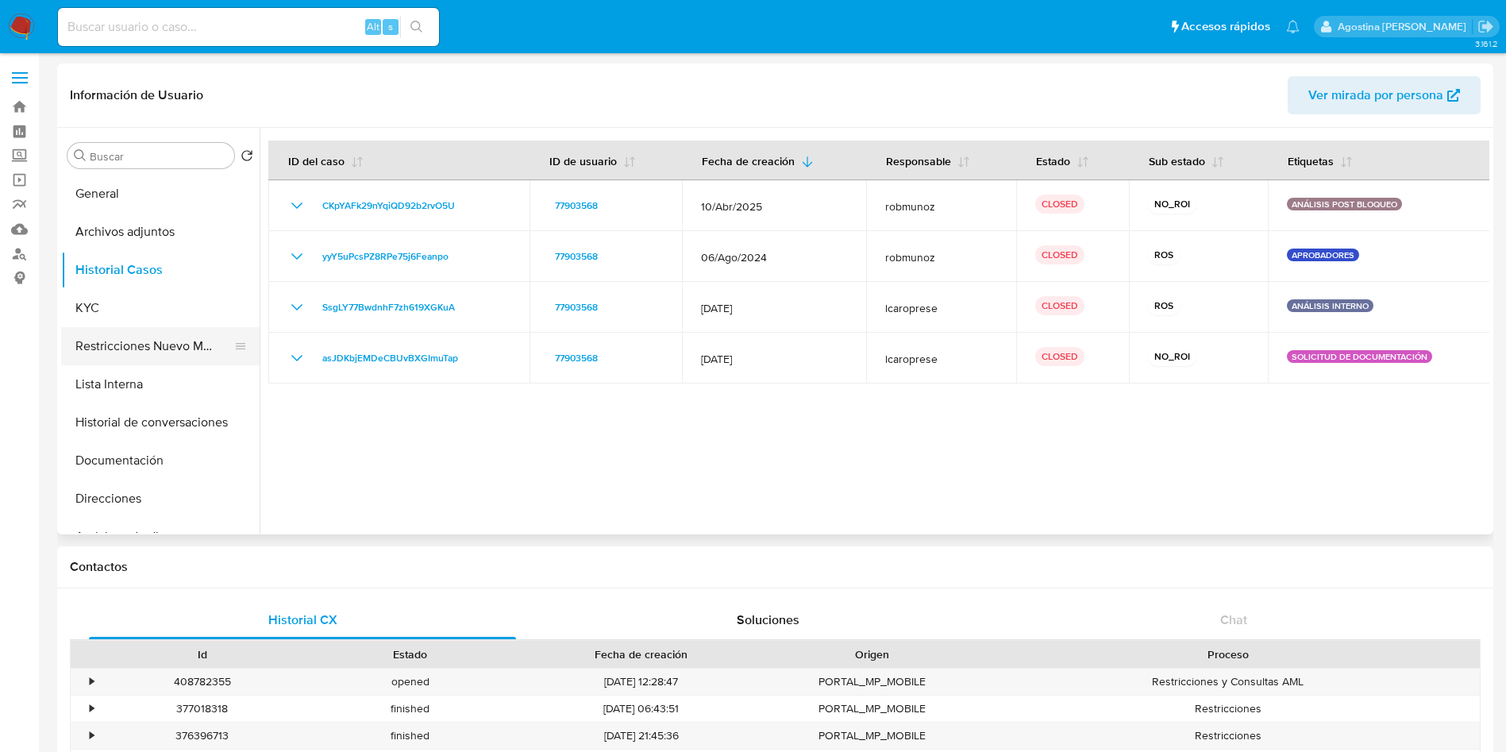
click at [183, 331] on button "Restricciones Nuevo Mundo" at bounding box center [154, 346] width 186 height 38
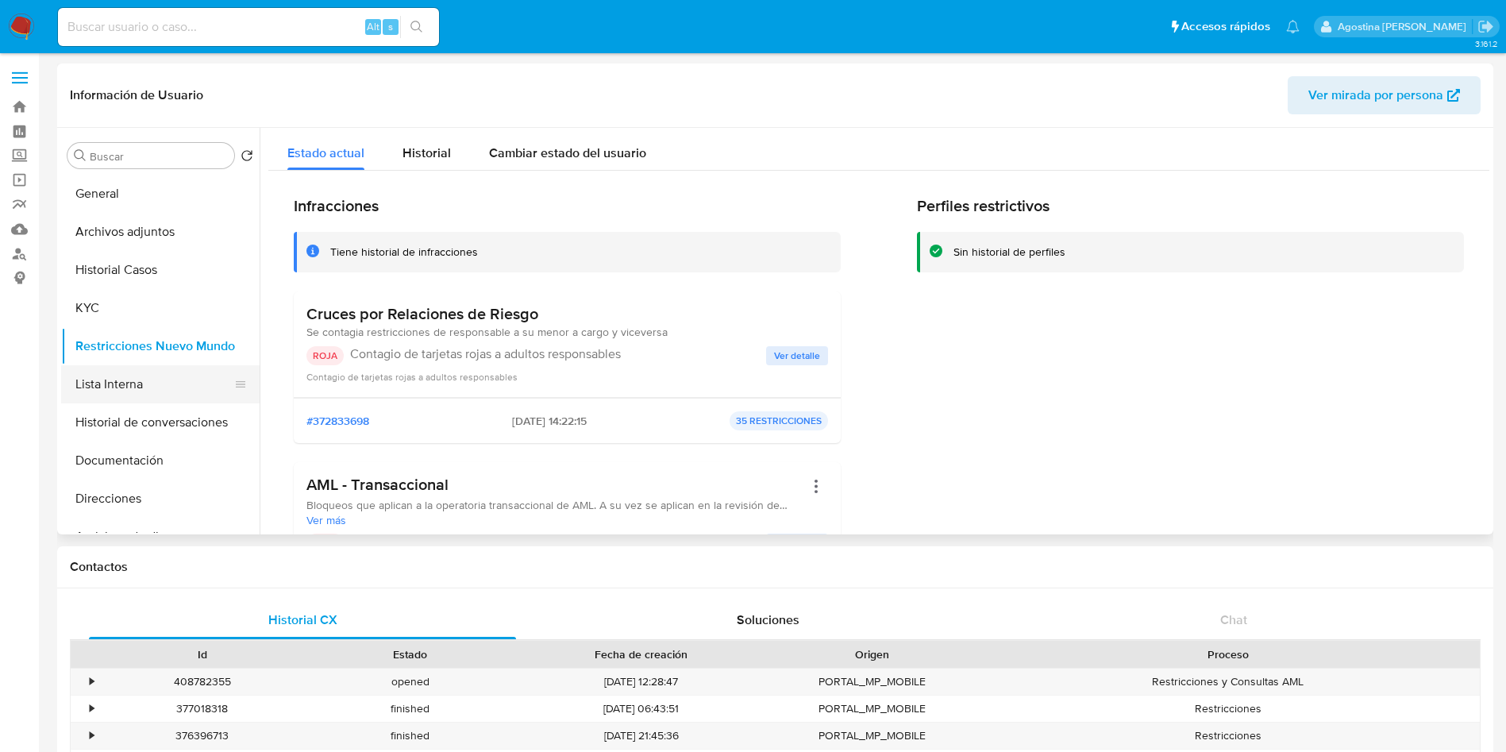
click at [147, 379] on button "Lista Interna" at bounding box center [154, 384] width 186 height 38
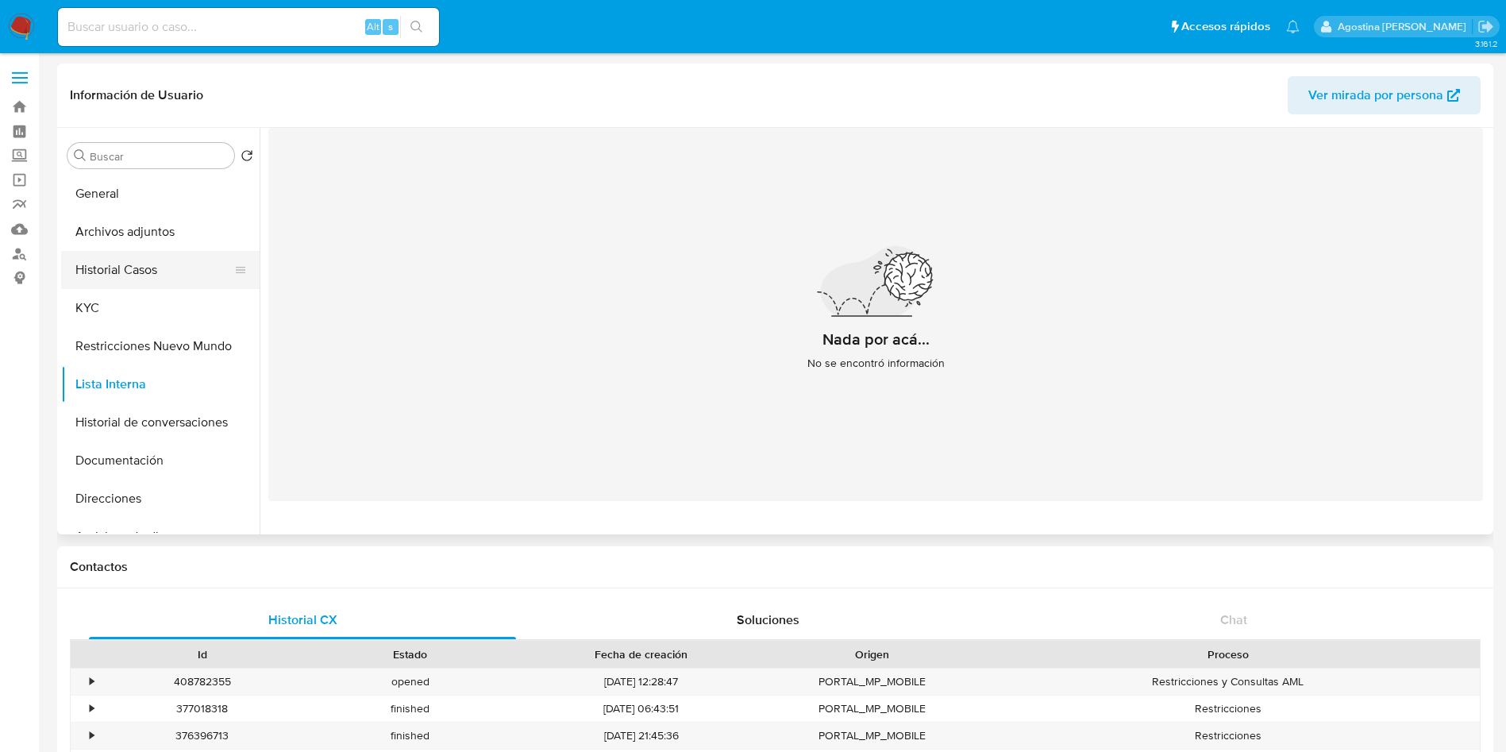
click at [181, 268] on button "Historial Casos" at bounding box center [154, 270] width 186 height 38
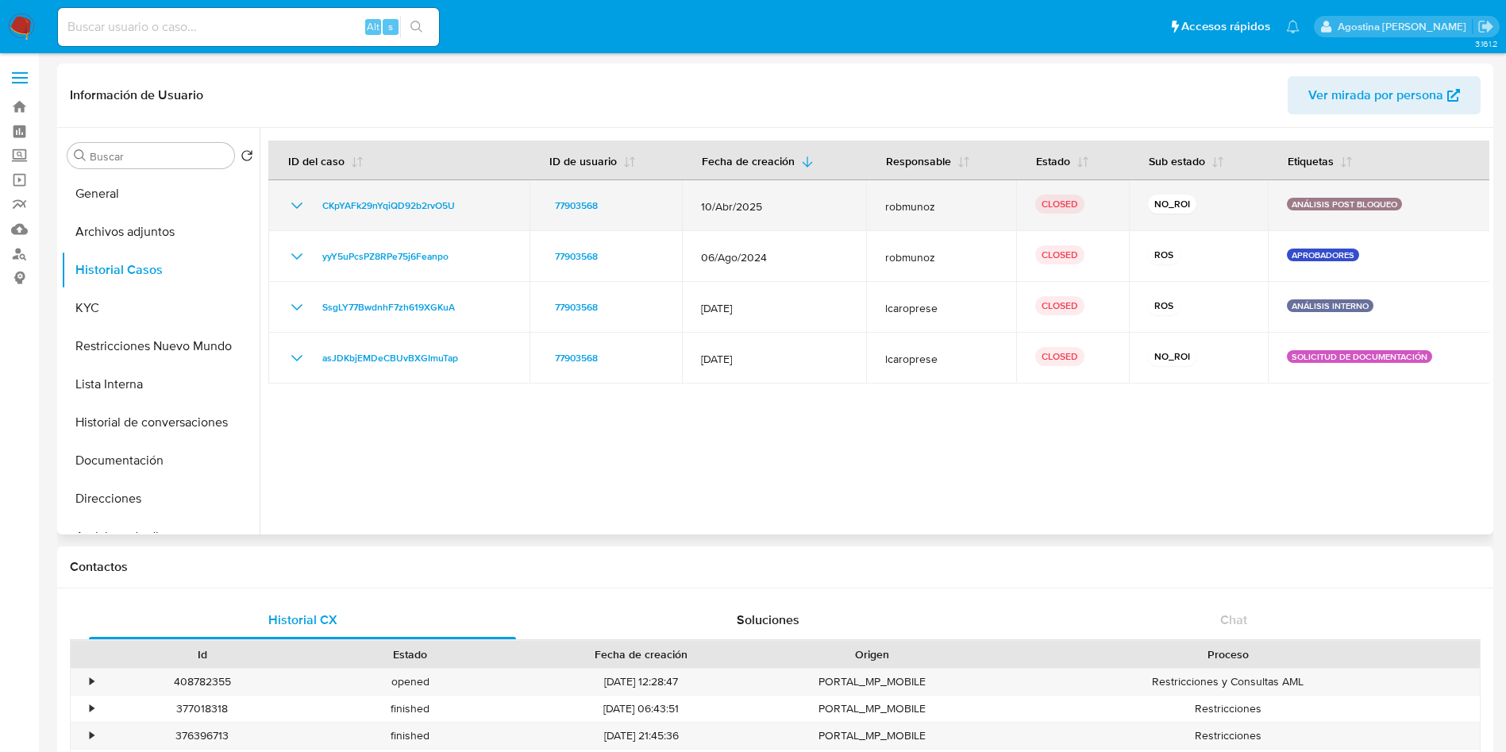
click at [302, 212] on icon "Mostrar/Ocultar" at bounding box center [296, 205] width 19 height 19
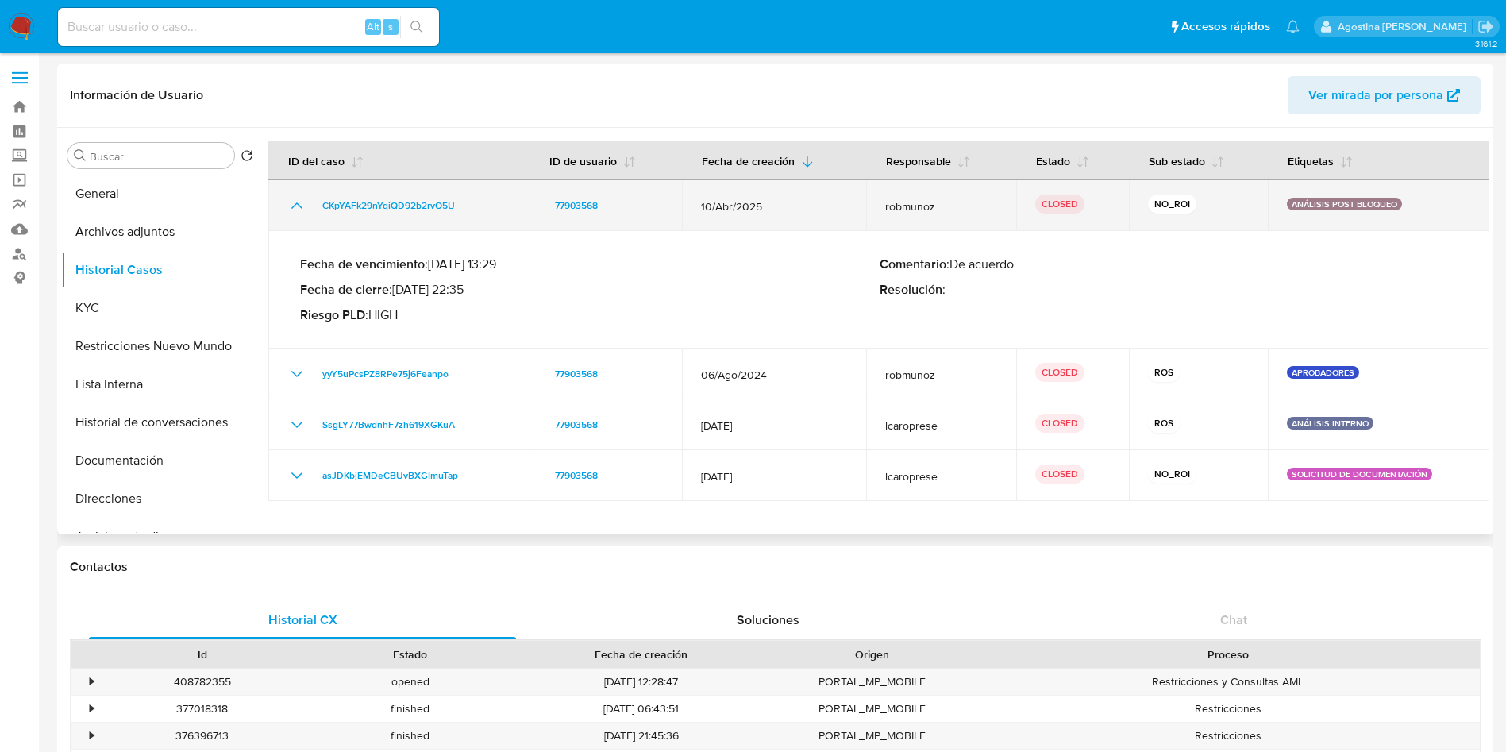
click at [298, 208] on icon "Mostrar/Ocultar" at bounding box center [296, 205] width 19 height 19
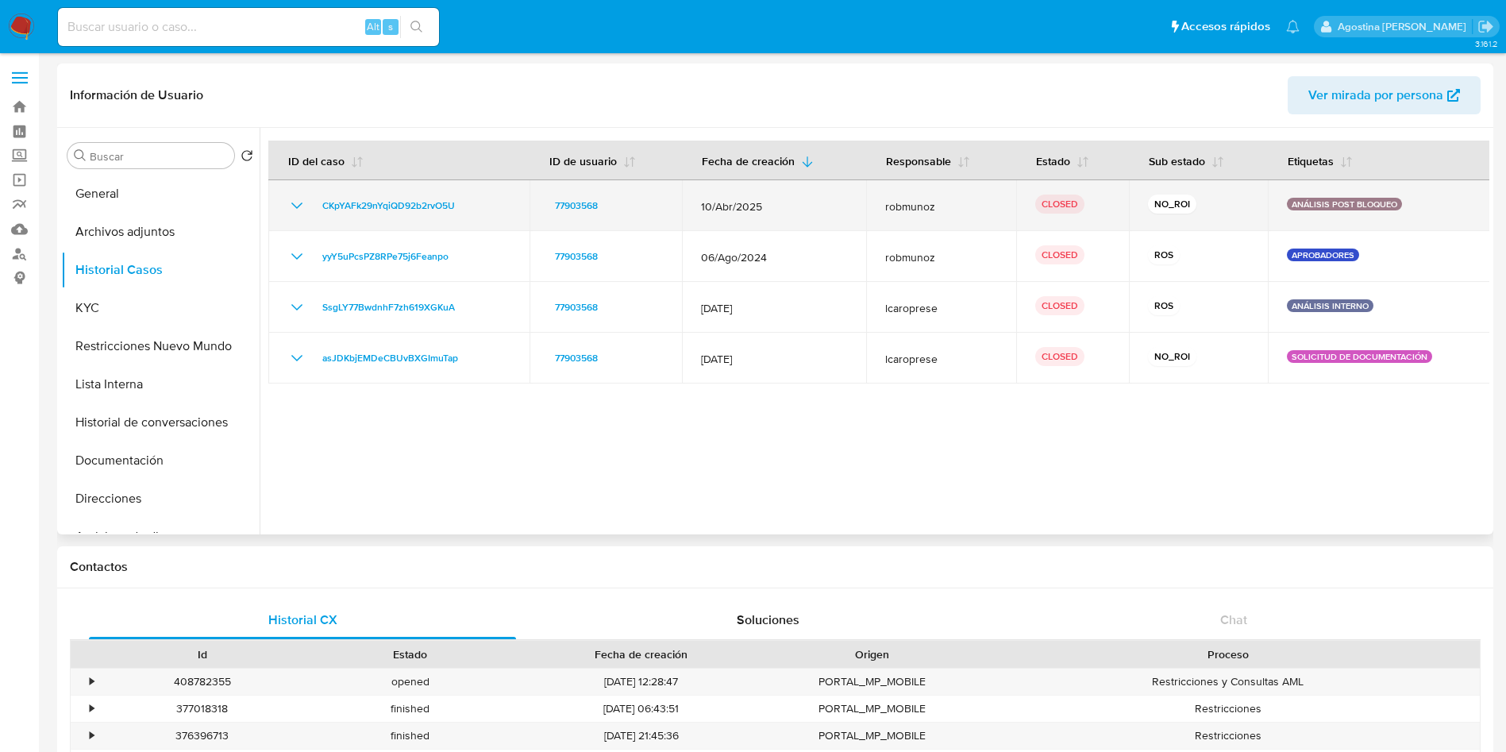
click at [298, 201] on icon "Mostrar/Ocultar" at bounding box center [296, 205] width 19 height 19
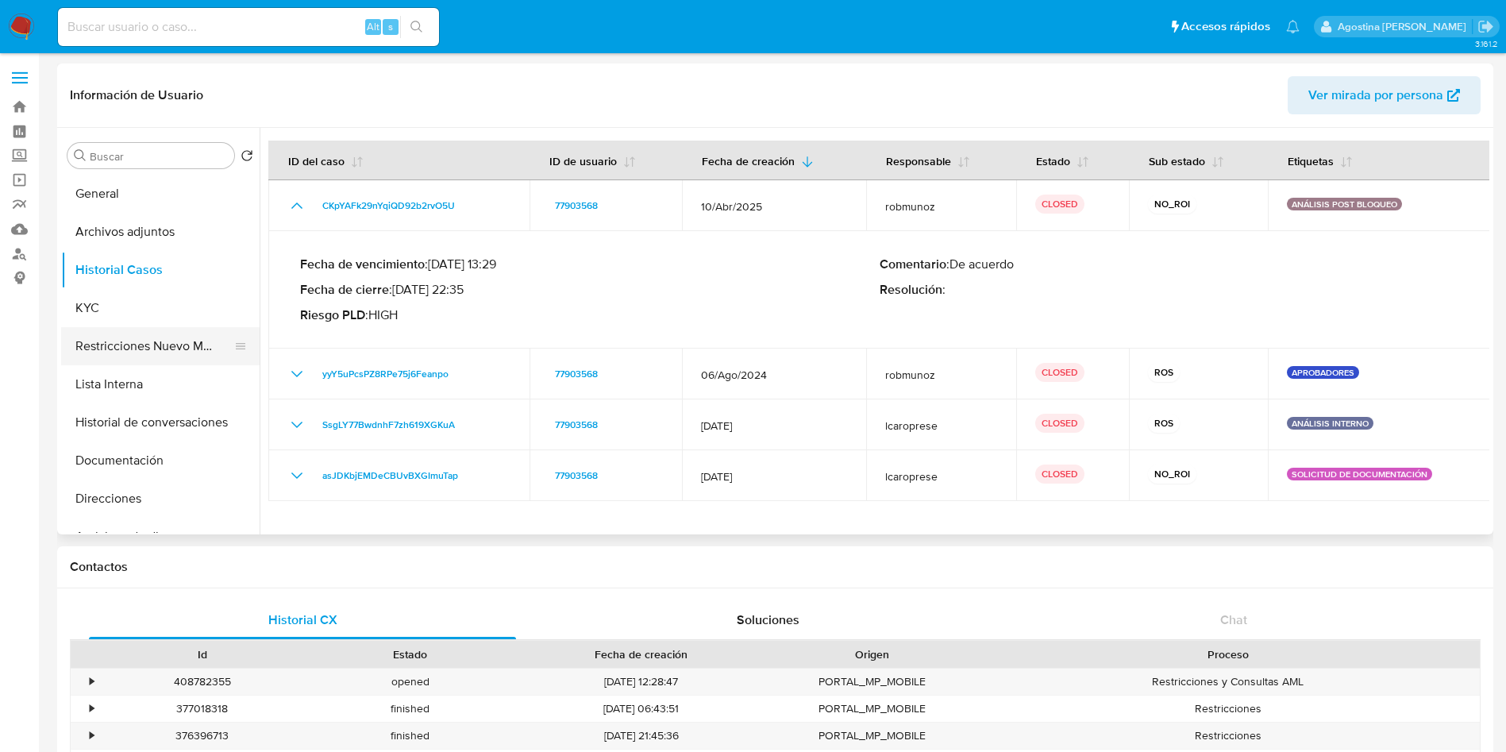
click at [145, 341] on button "Restricciones Nuevo Mundo" at bounding box center [154, 346] width 186 height 38
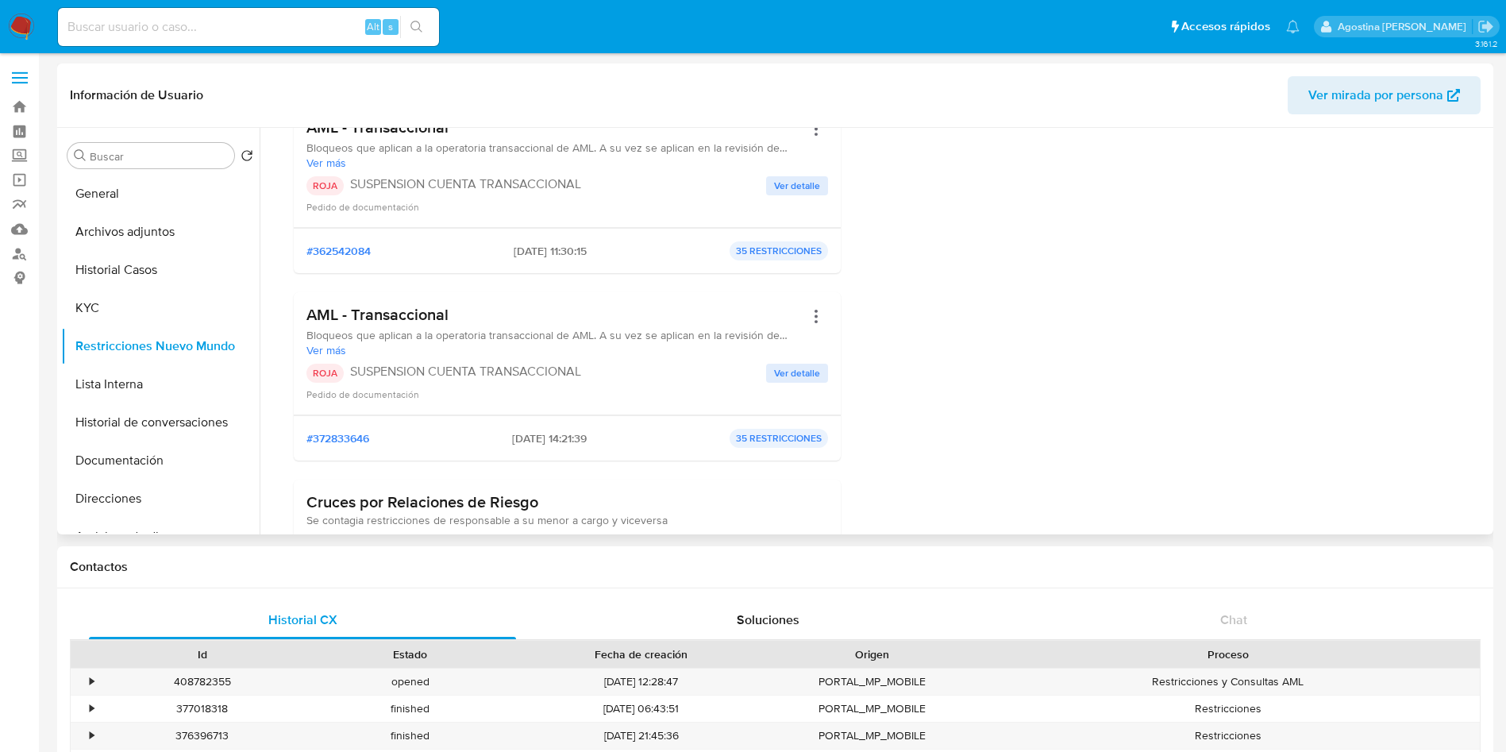
scroll to position [714, 0]
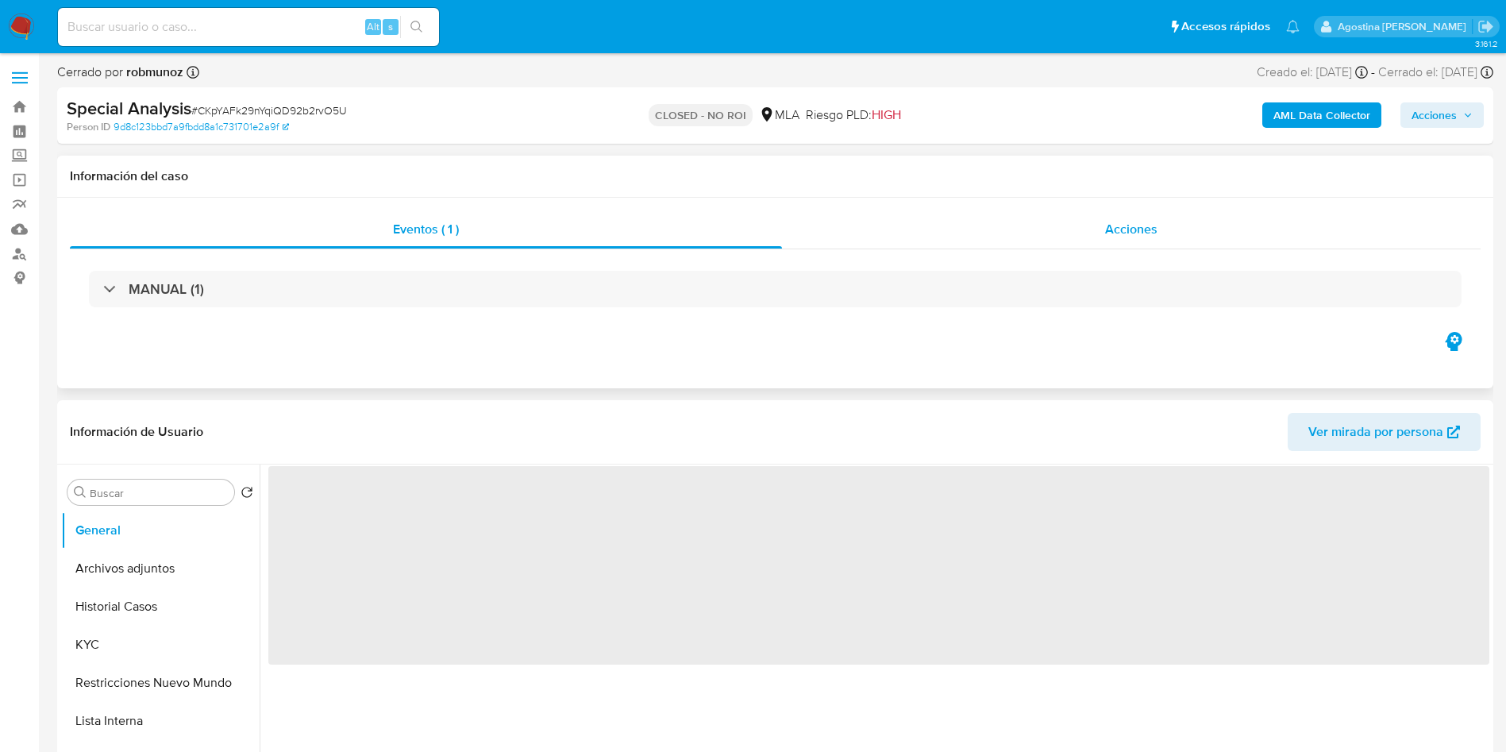
select select "10"
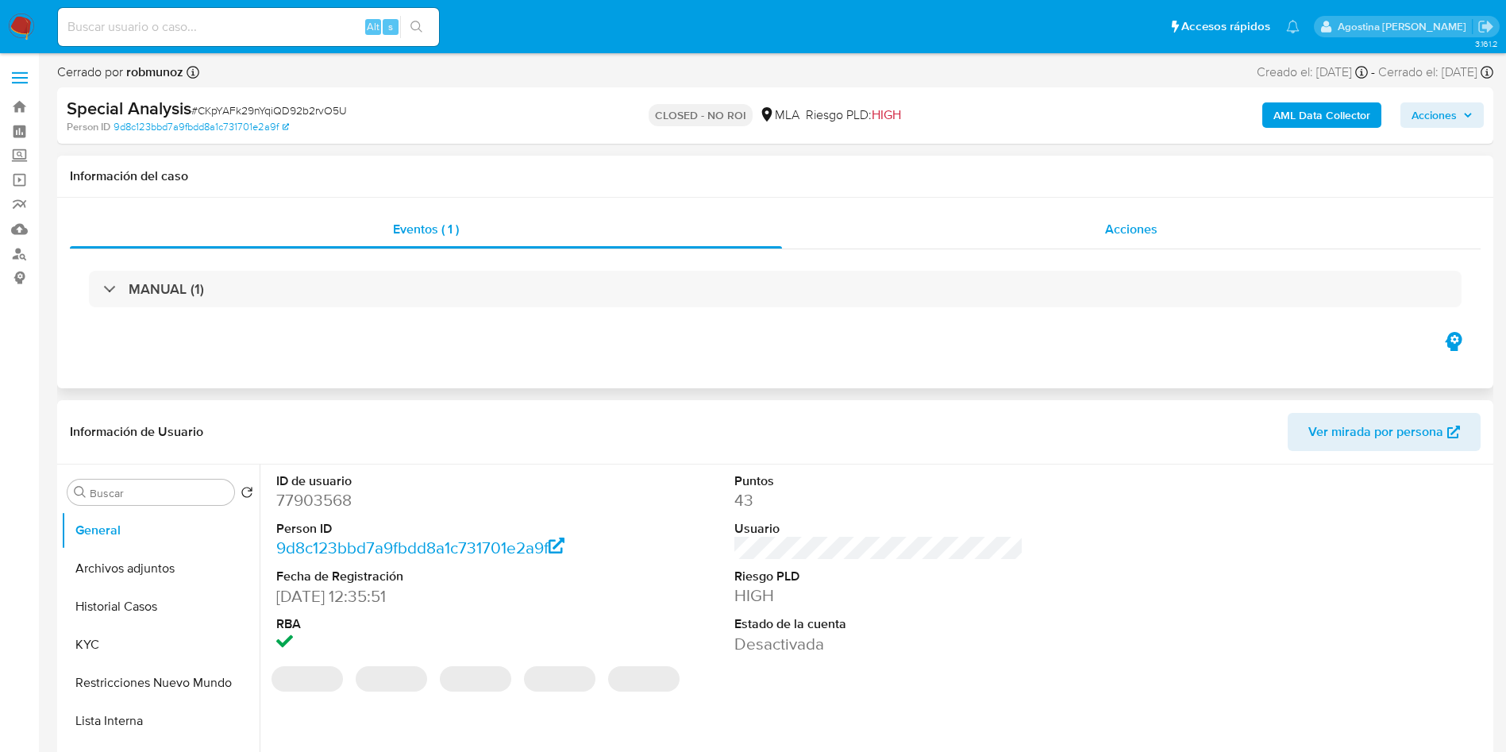
click at [1099, 229] on div "Acciones" at bounding box center [1131, 229] width 699 height 38
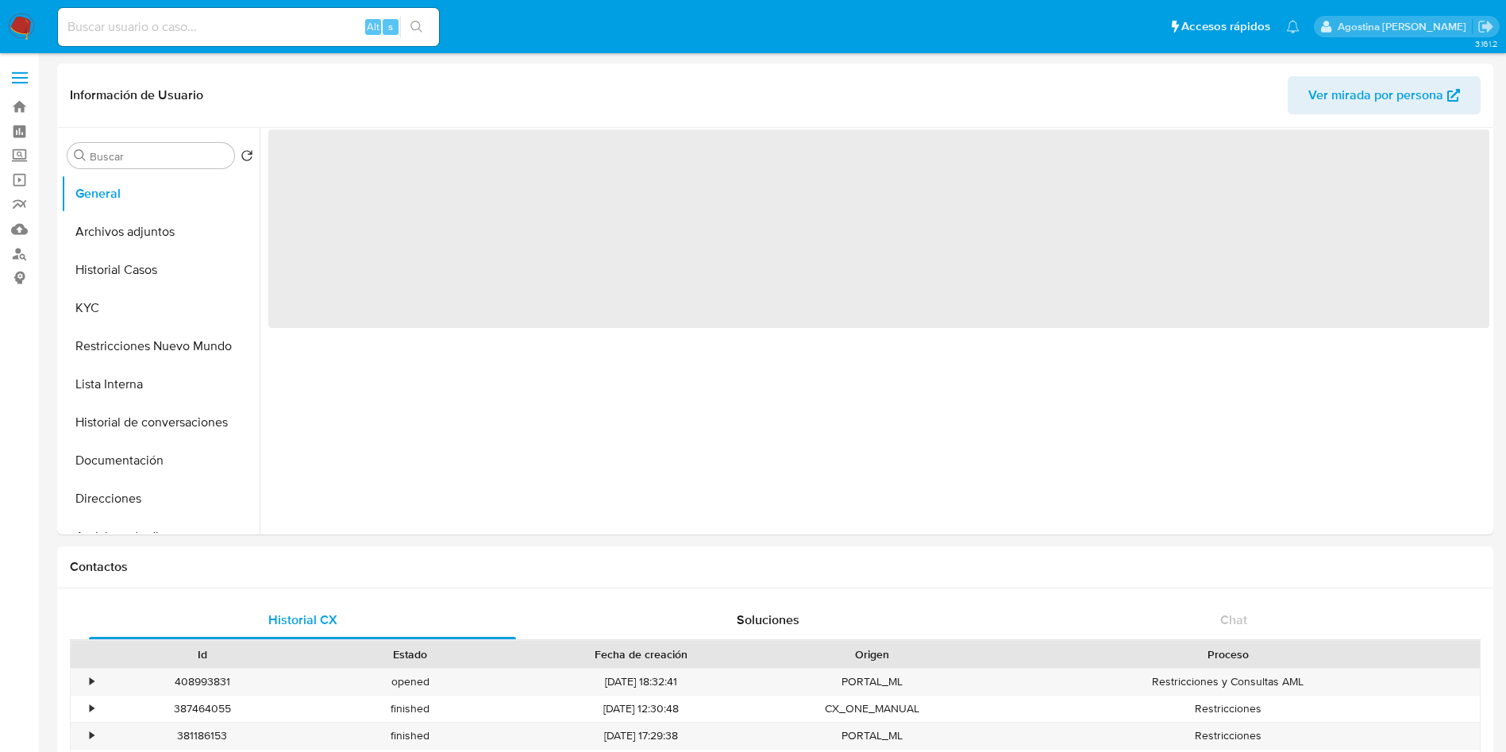
select select "10"
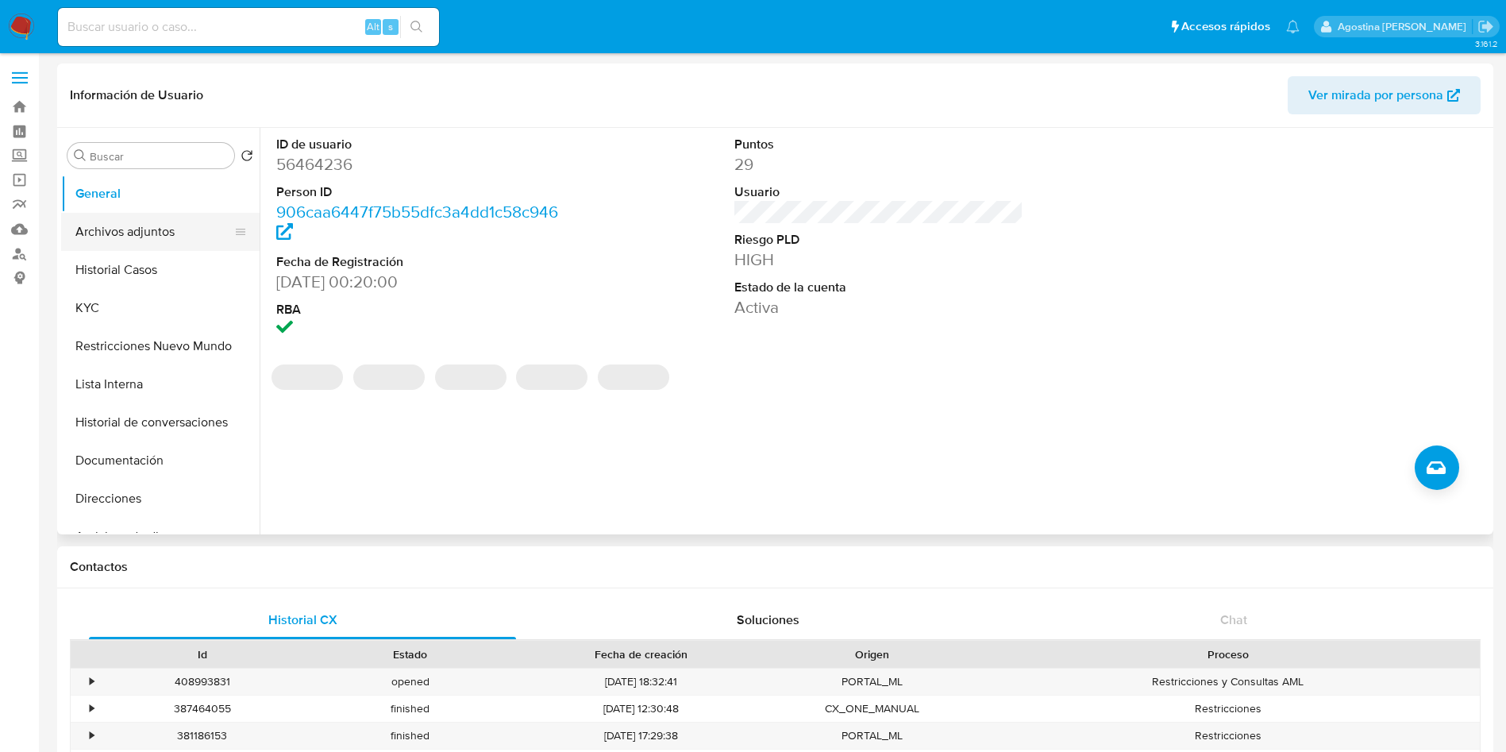
click at [143, 220] on button "Archivos adjuntos" at bounding box center [154, 232] width 186 height 38
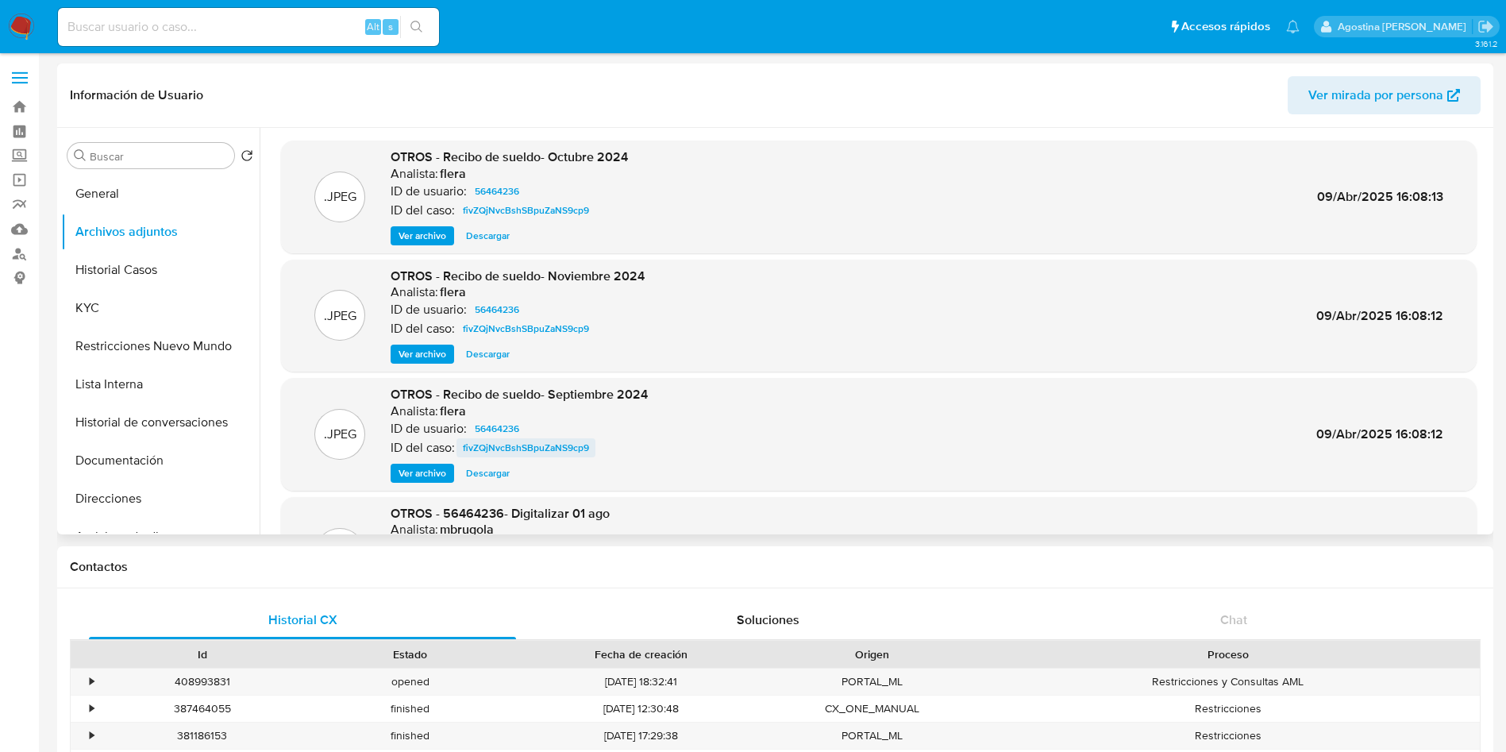
scroll to position [119, 0]
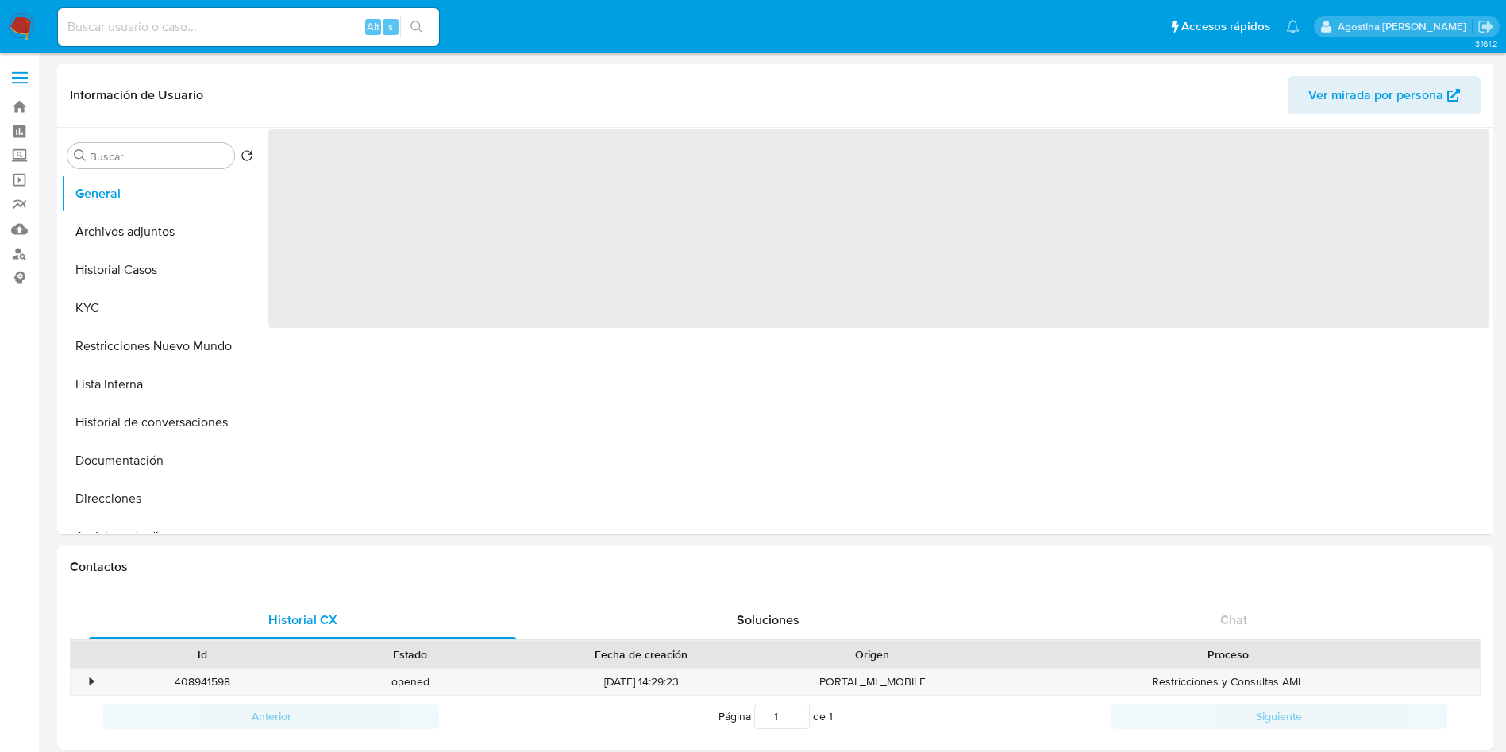
select select "10"
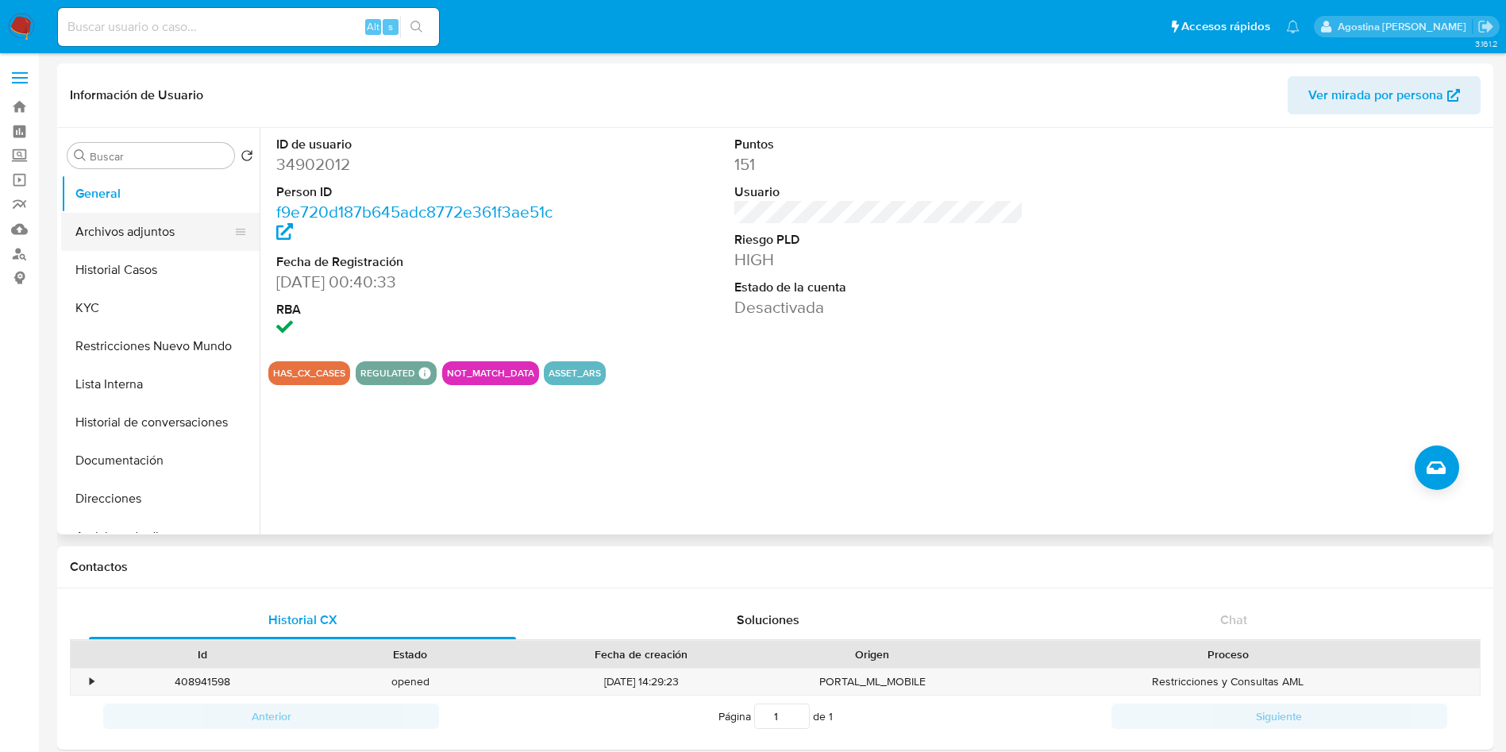
click at [166, 219] on button "Archivos adjuntos" at bounding box center [154, 232] width 186 height 38
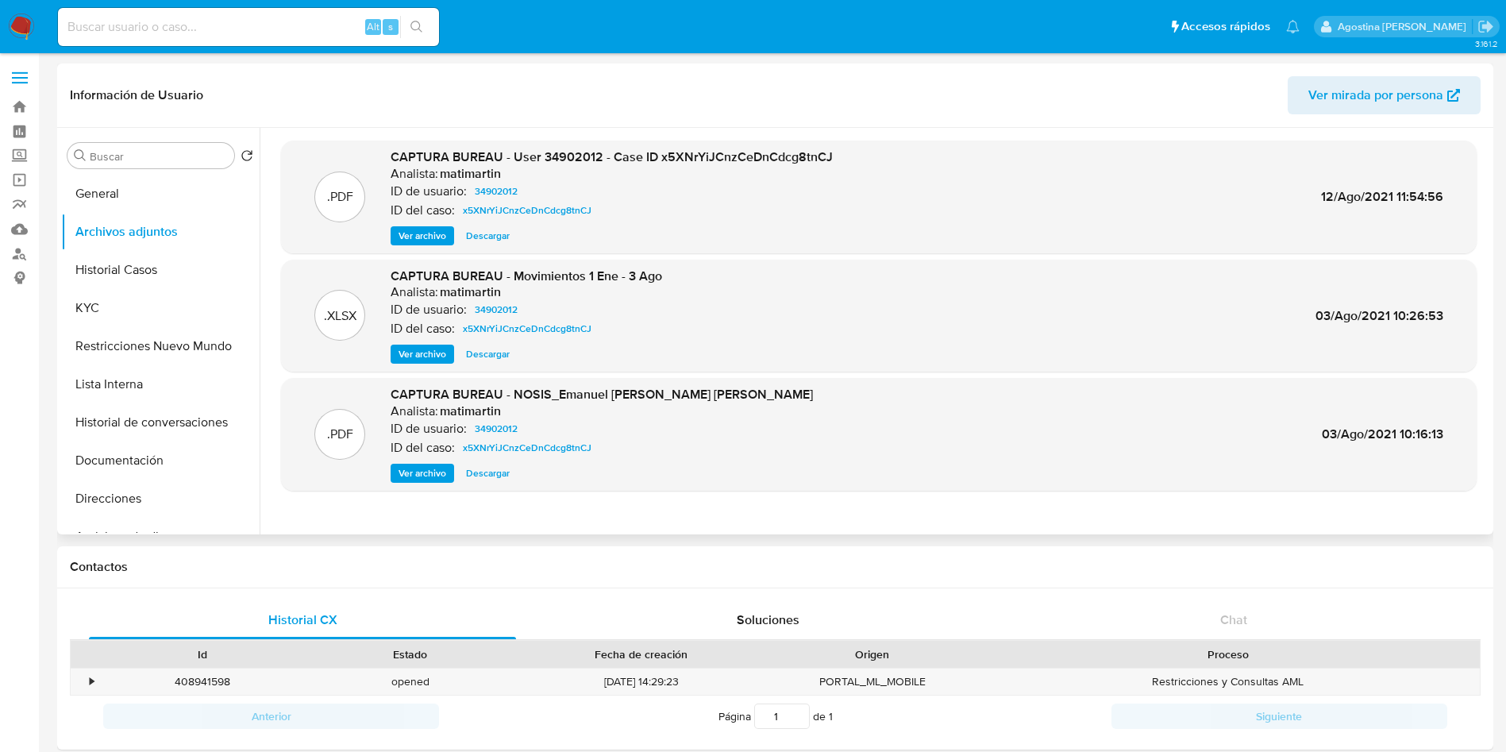
click at [430, 241] on span "Ver archivo" at bounding box center [423, 236] width 48 height 16
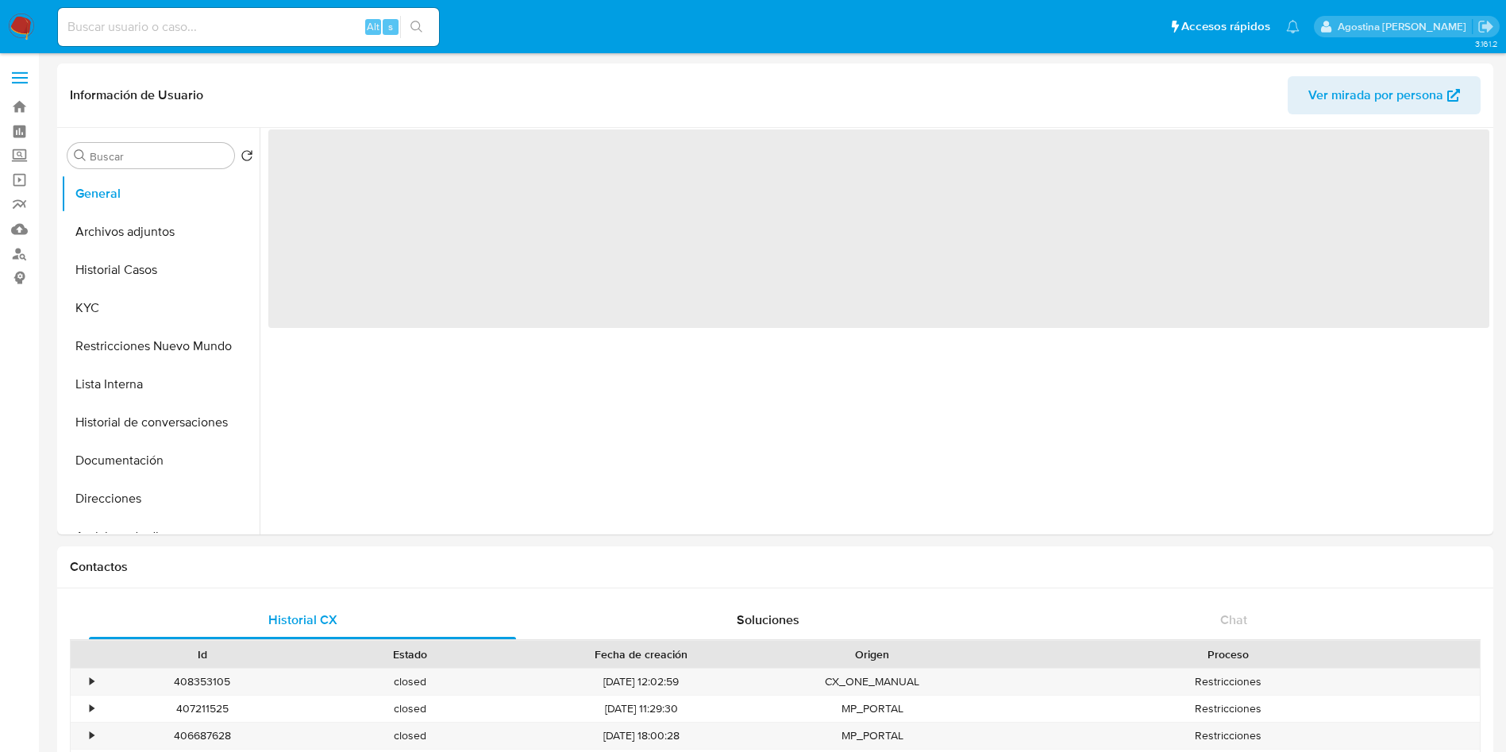
select select "10"
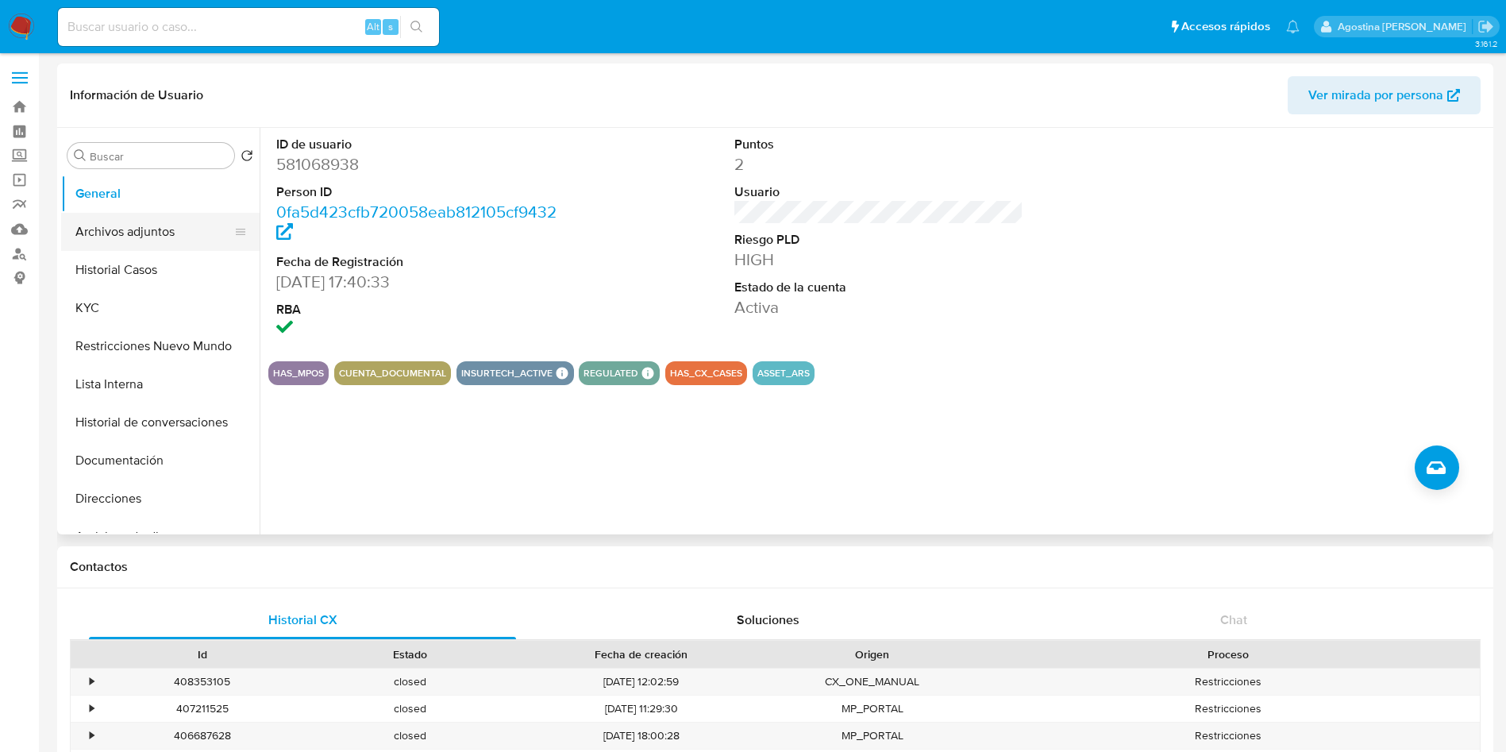
click at [156, 215] on button "Archivos adjuntos" at bounding box center [154, 232] width 186 height 38
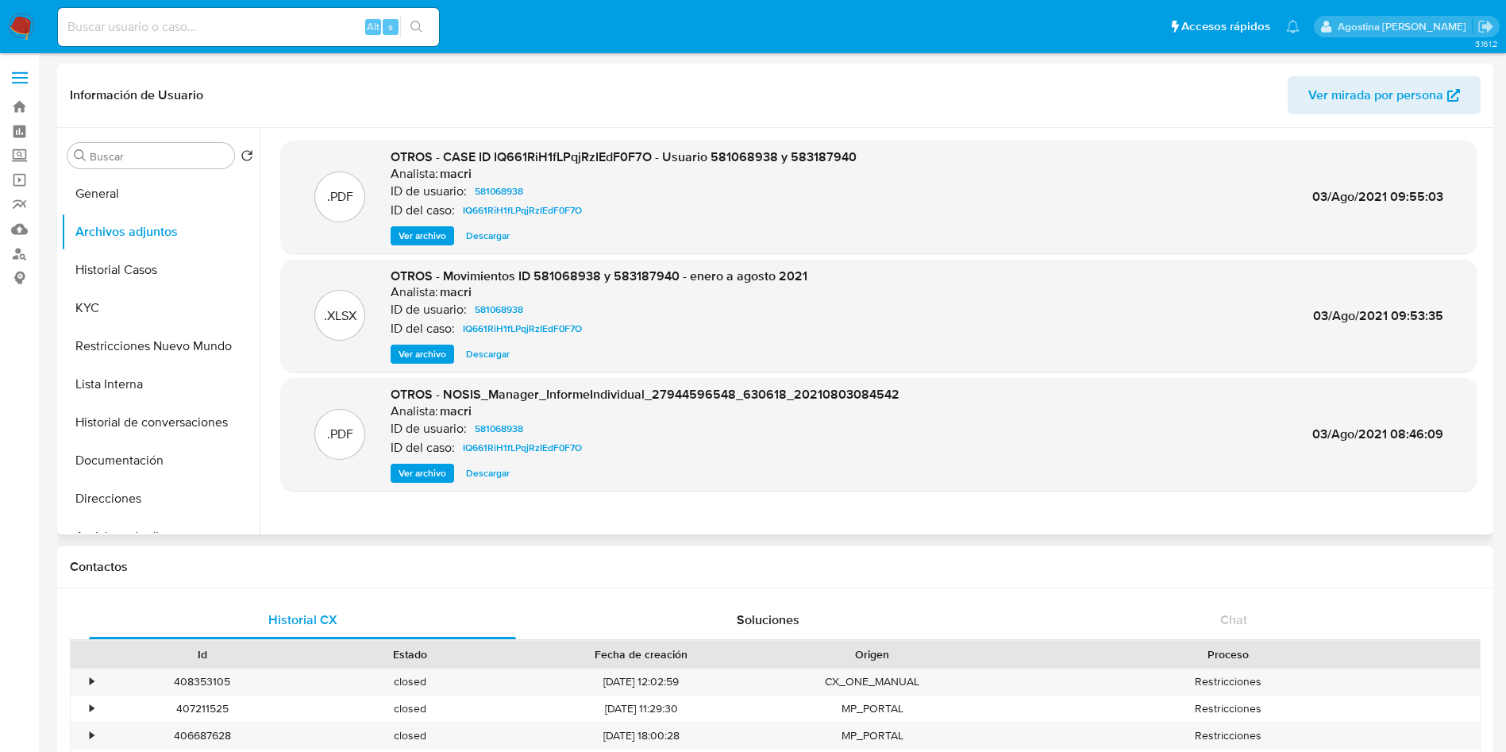
click at [410, 248] on div ".PDF OTROS - CASE ID IQ661RiH1fLPqjRzIEdF0F7O - Usuario 581068938 y 583187940 A…" at bounding box center [879, 197] width 1196 height 113
click at [420, 214] on p "ID del caso:" at bounding box center [423, 210] width 64 height 16
click at [435, 241] on span "Ver archivo" at bounding box center [423, 236] width 48 height 16
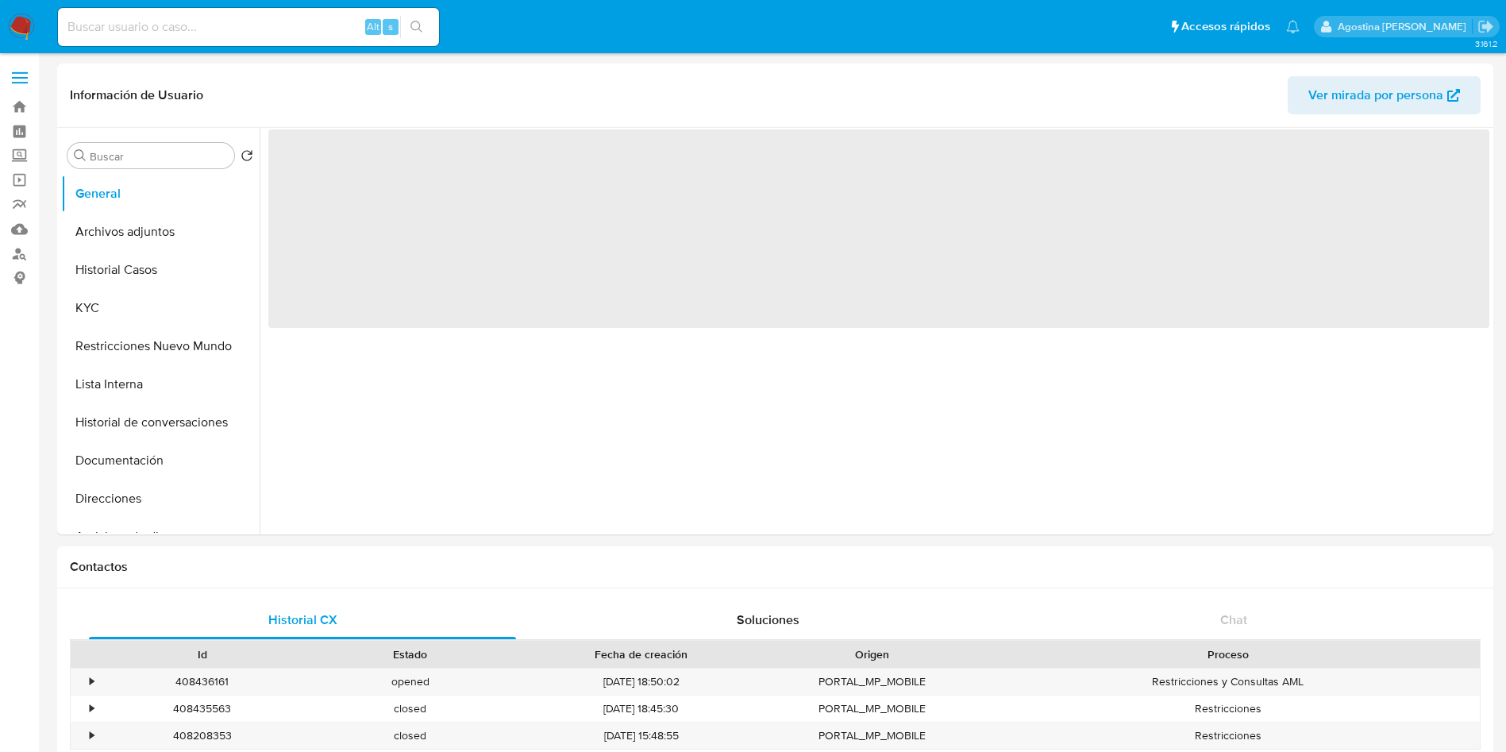
select select "10"
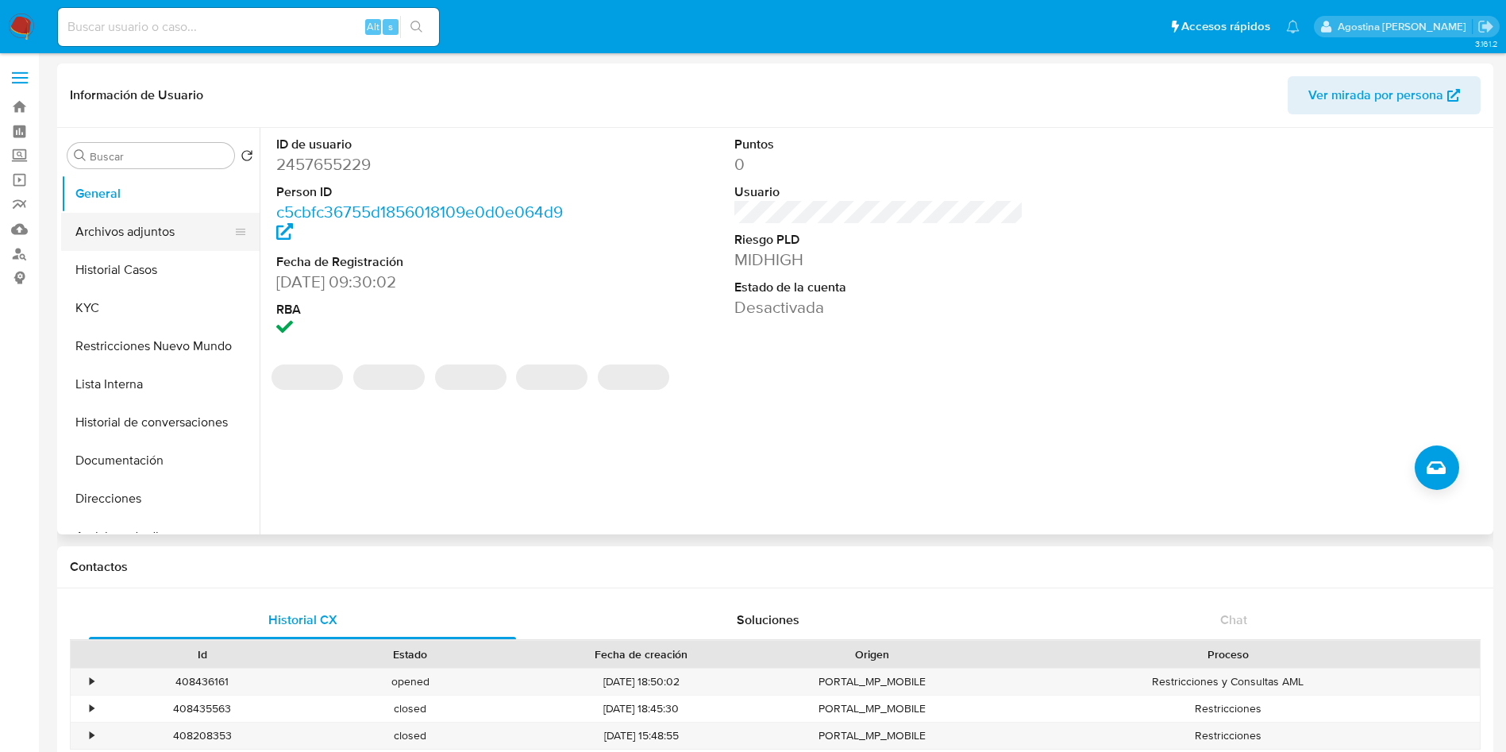
click at [144, 233] on button "Archivos adjuntos" at bounding box center [154, 232] width 186 height 38
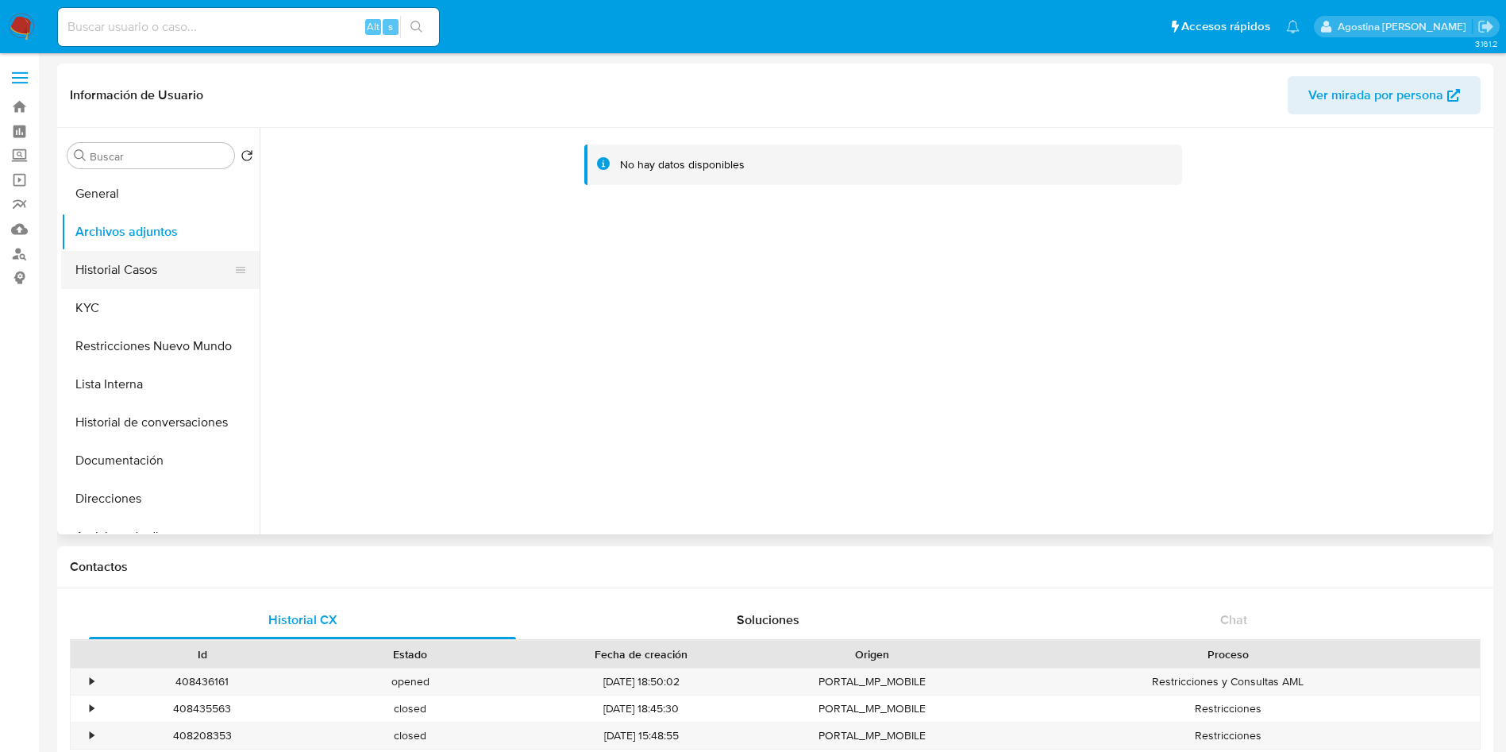
click at [166, 260] on button "Historial Casos" at bounding box center [154, 270] width 186 height 38
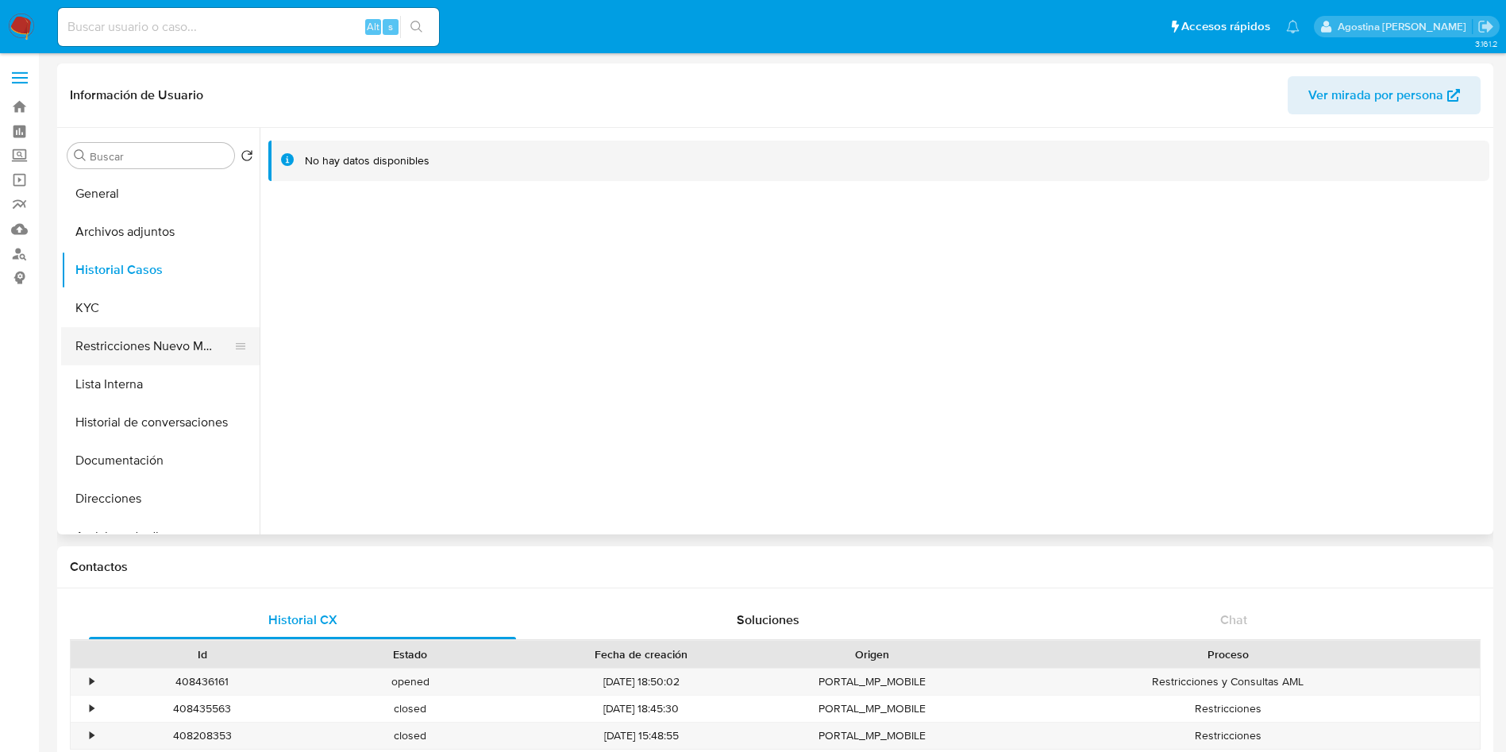
click at [161, 339] on button "Restricciones Nuevo Mundo" at bounding box center [154, 346] width 186 height 38
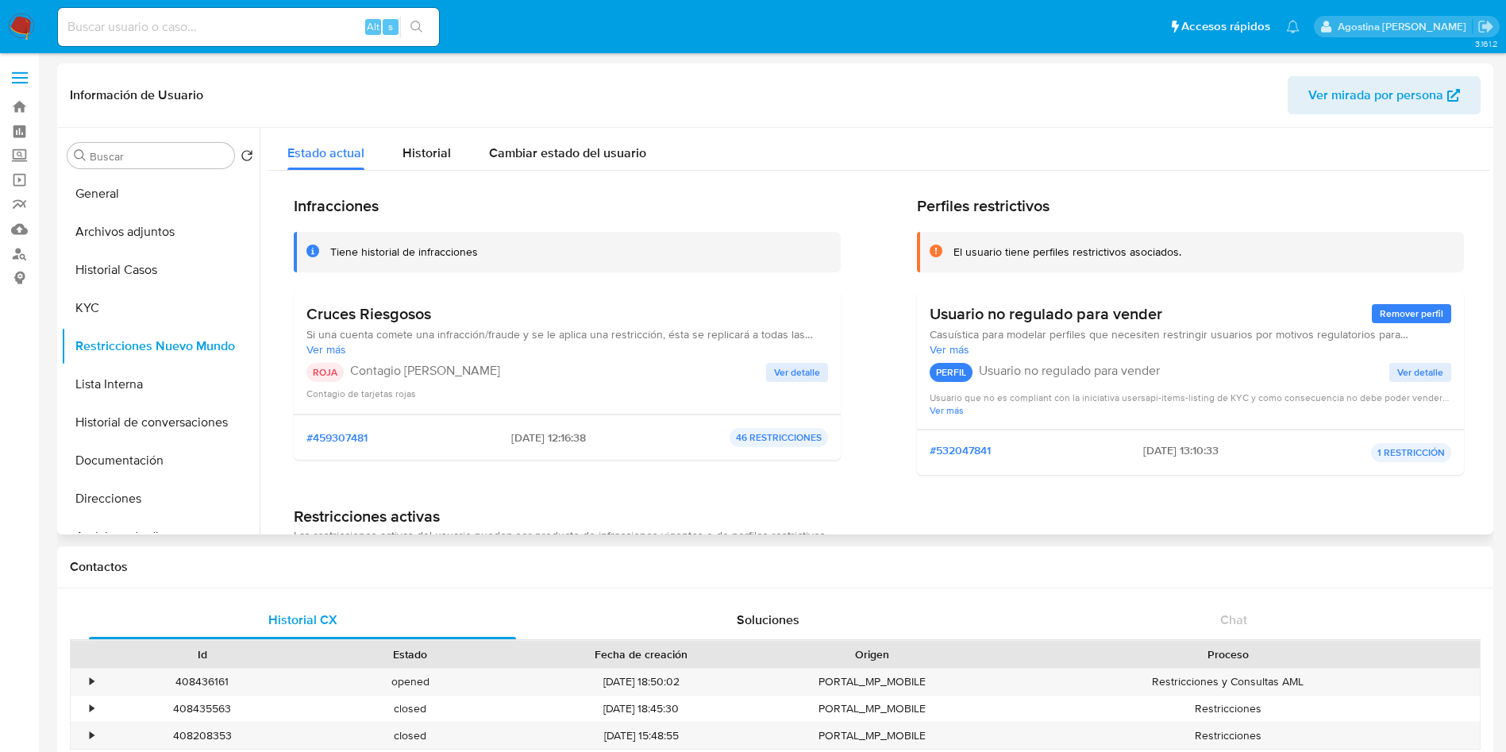
click at [757, 371] on p "Contagio [PERSON_NAME]" at bounding box center [558, 371] width 416 height 16
click at [767, 374] on button "Ver detalle" at bounding box center [797, 372] width 62 height 19
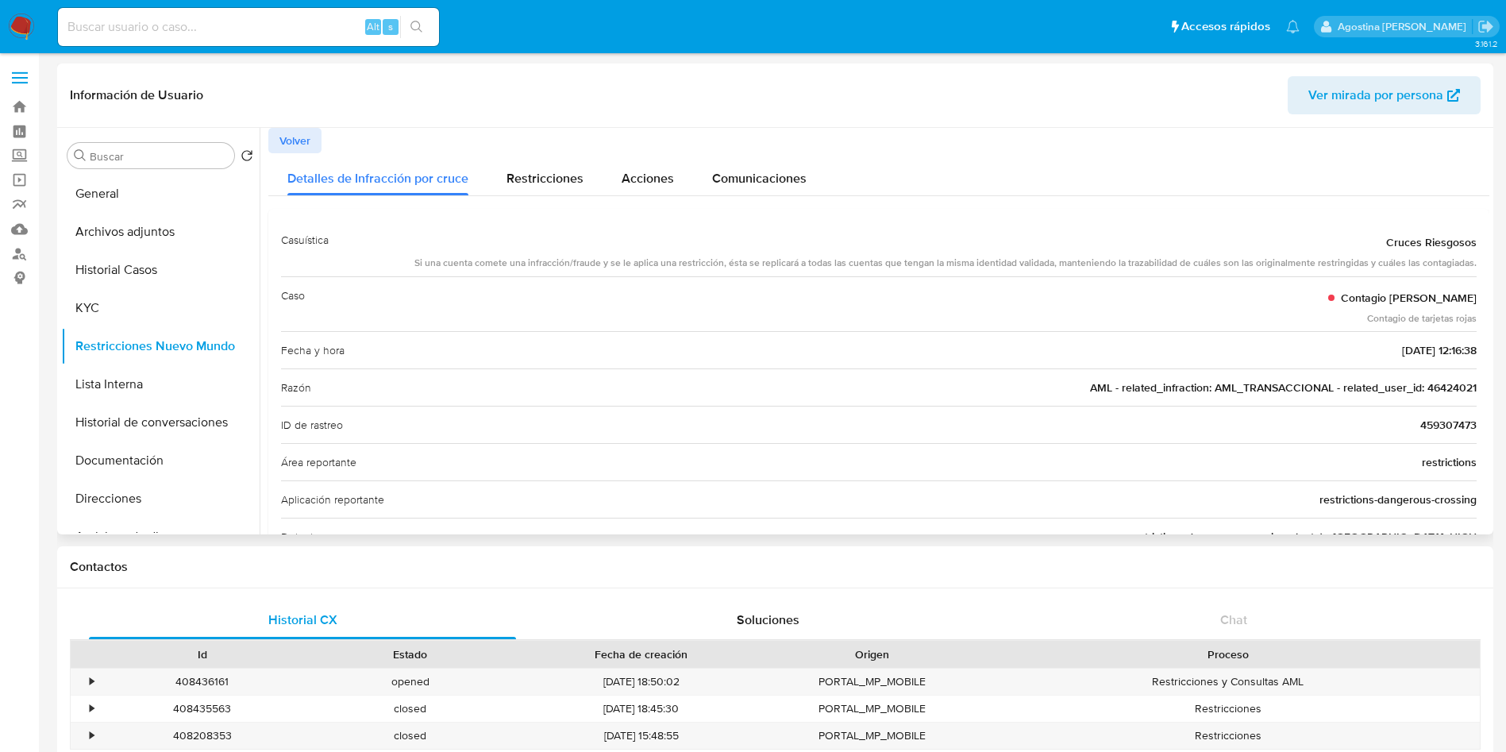
click at [313, 151] on button "Volver" at bounding box center [294, 140] width 53 height 25
